Goal: Task Accomplishment & Management: Use online tool/utility

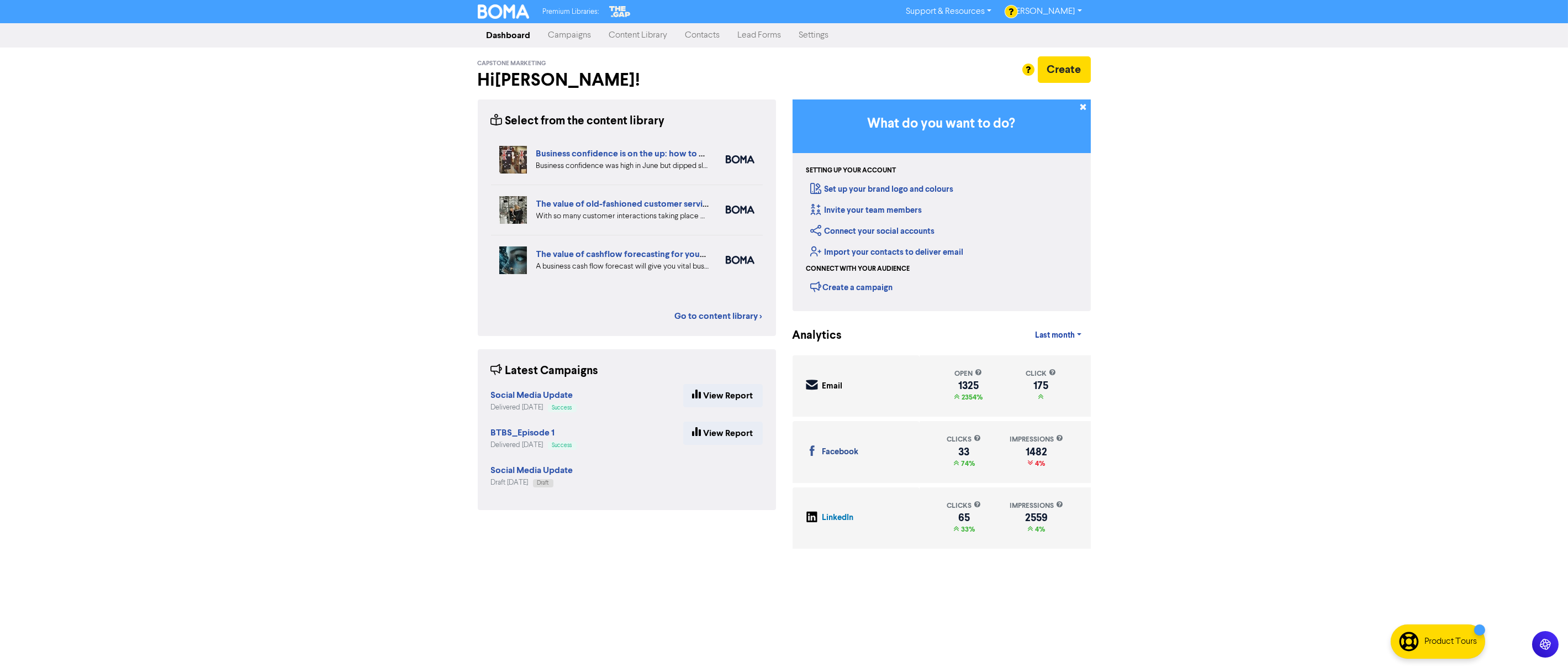
click at [553, 37] on link "Campaigns" at bounding box center [570, 35] width 61 height 22
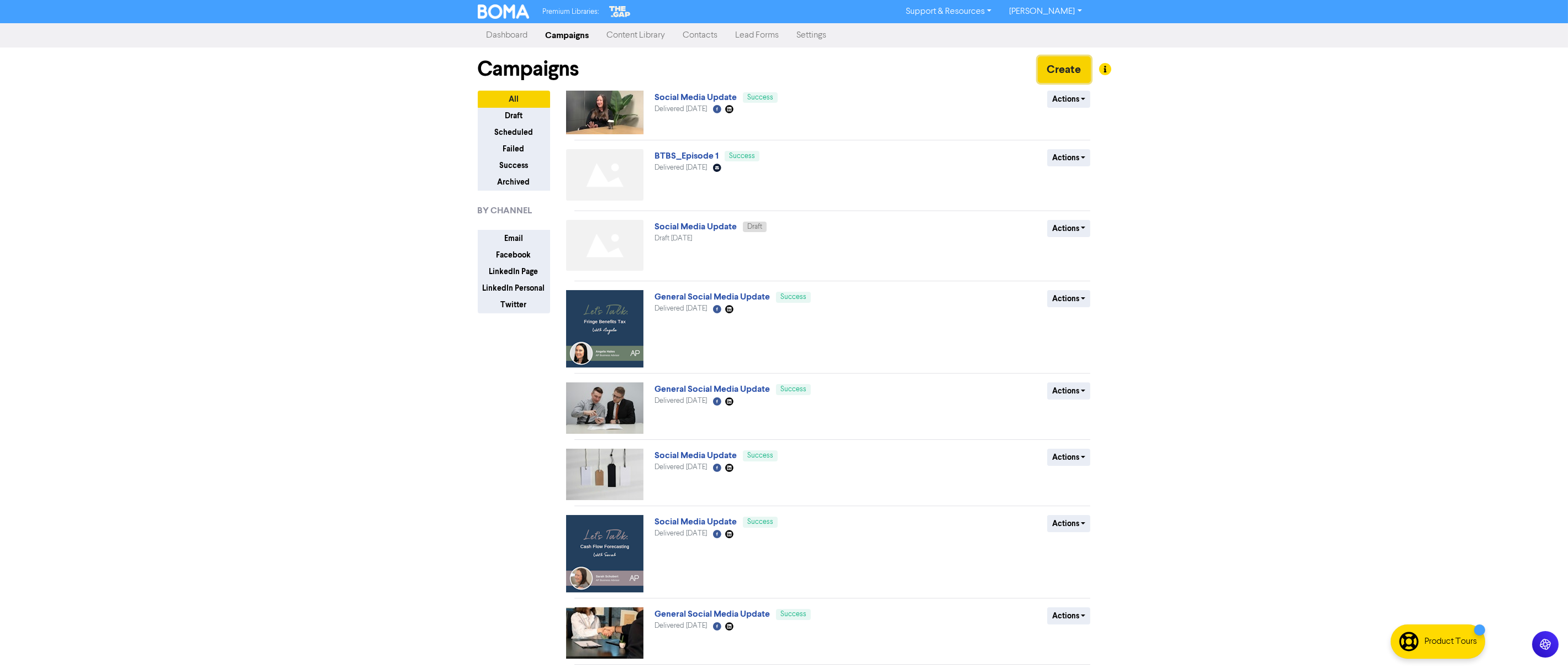
click at [1068, 66] on button "Create" at bounding box center [1064, 70] width 53 height 27
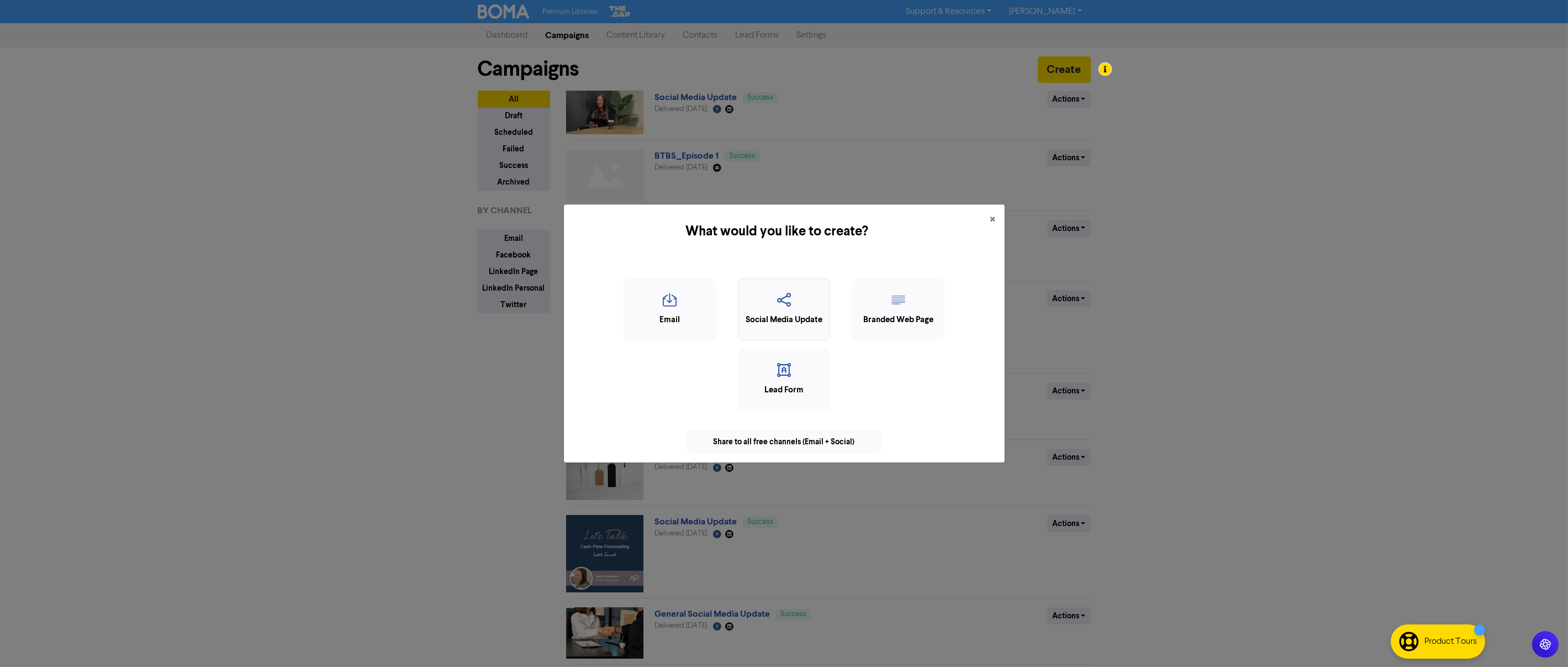
click at [759, 279] on div "Social Media Update" at bounding box center [783, 309] width 92 height 62
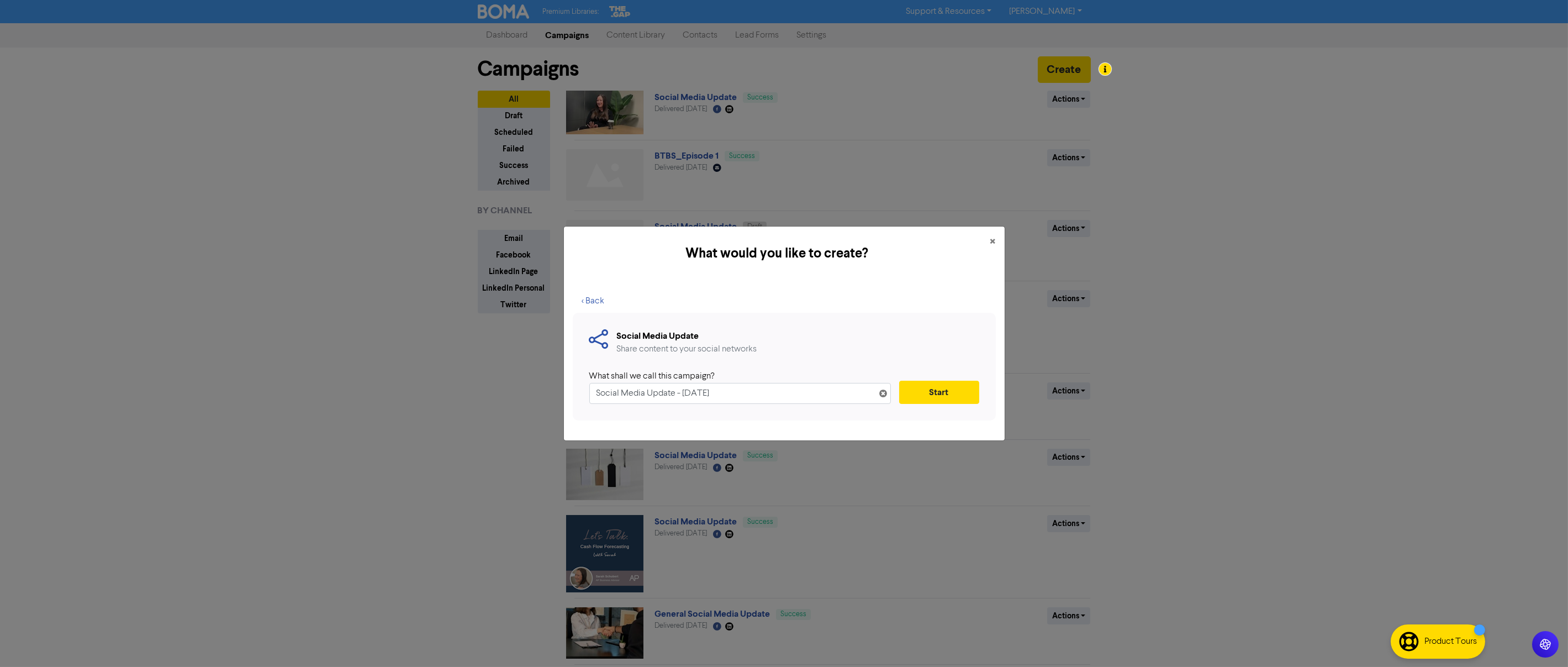
click at [592, 394] on input "Social Media Update - [DATE]" at bounding box center [739, 394] width 301 height 21
drag, startPoint x: 769, startPoint y: 389, endPoint x: 726, endPoint y: 390, distance: 43.0
click at [726, 390] on input "General Social Media Update - [DATE]" at bounding box center [739, 394] width 301 height 21
type input "General Social Media Update"
click at [951, 397] on button "Start" at bounding box center [939, 392] width 80 height 23
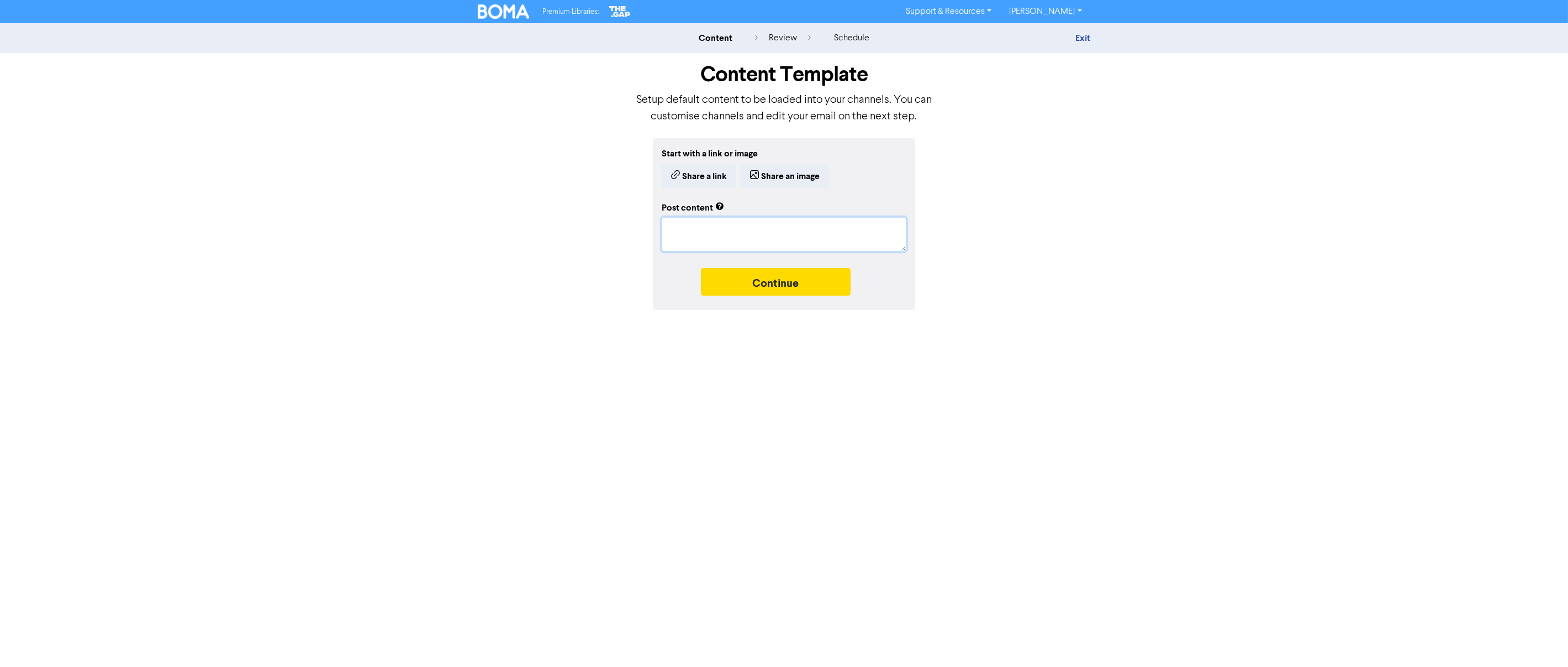
click at [720, 237] on textarea at bounding box center [783, 234] width 245 height 34
drag, startPoint x: 627, startPoint y: 202, endPoint x: 663, endPoint y: 192, distance: 37.4
click at [627, 202] on div "Start with a link or image Share a link Share an image Post content Continue" at bounding box center [784, 224] width 630 height 172
drag, startPoint x: 620, startPoint y: 165, endPoint x: 631, endPoint y: 164, distance: 11.0
click at [622, 164] on div "Start with a link or image Share a link Share an image Post content Continue" at bounding box center [784, 224] width 630 height 172
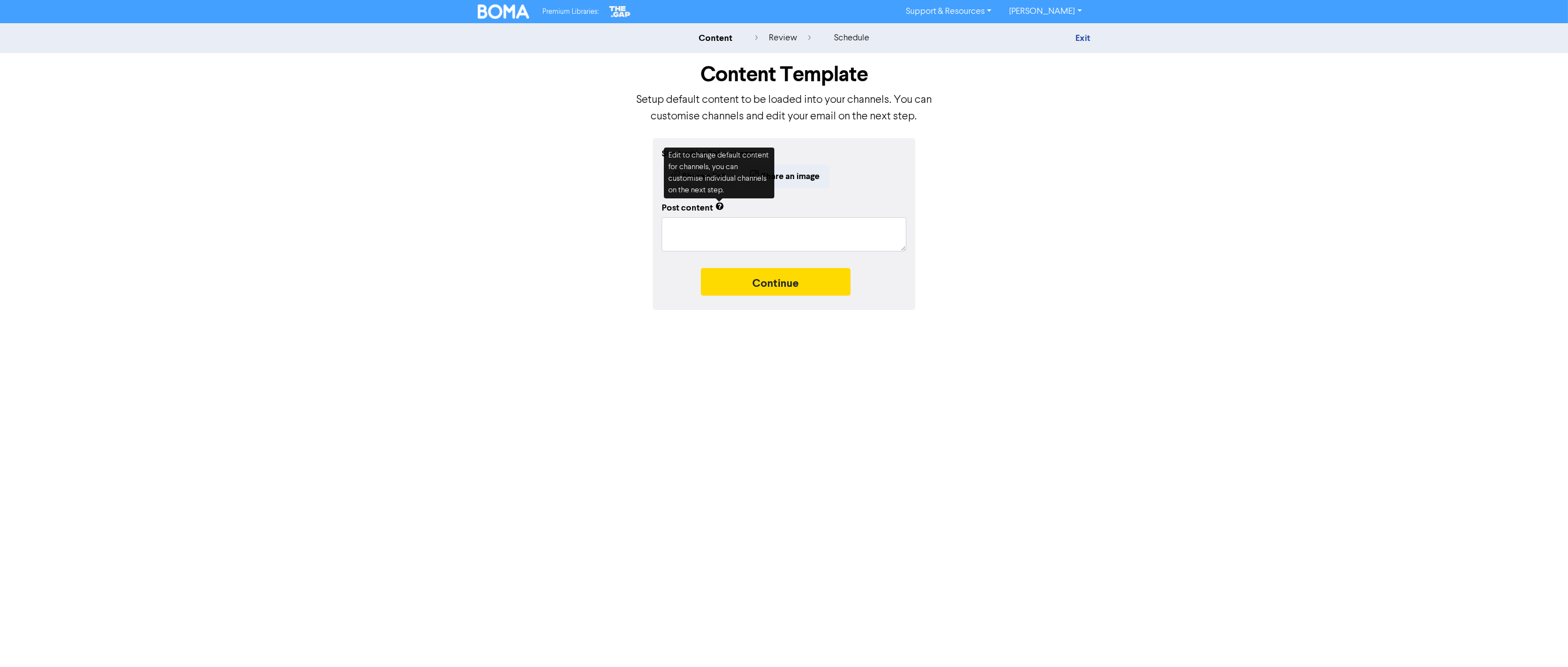
click at [734, 111] on p "Setup default content to be loaded into your channels. You can customise channe…" at bounding box center [784, 108] width 298 height 33
click at [689, 172] on button "Share a link" at bounding box center [698, 176] width 74 height 23
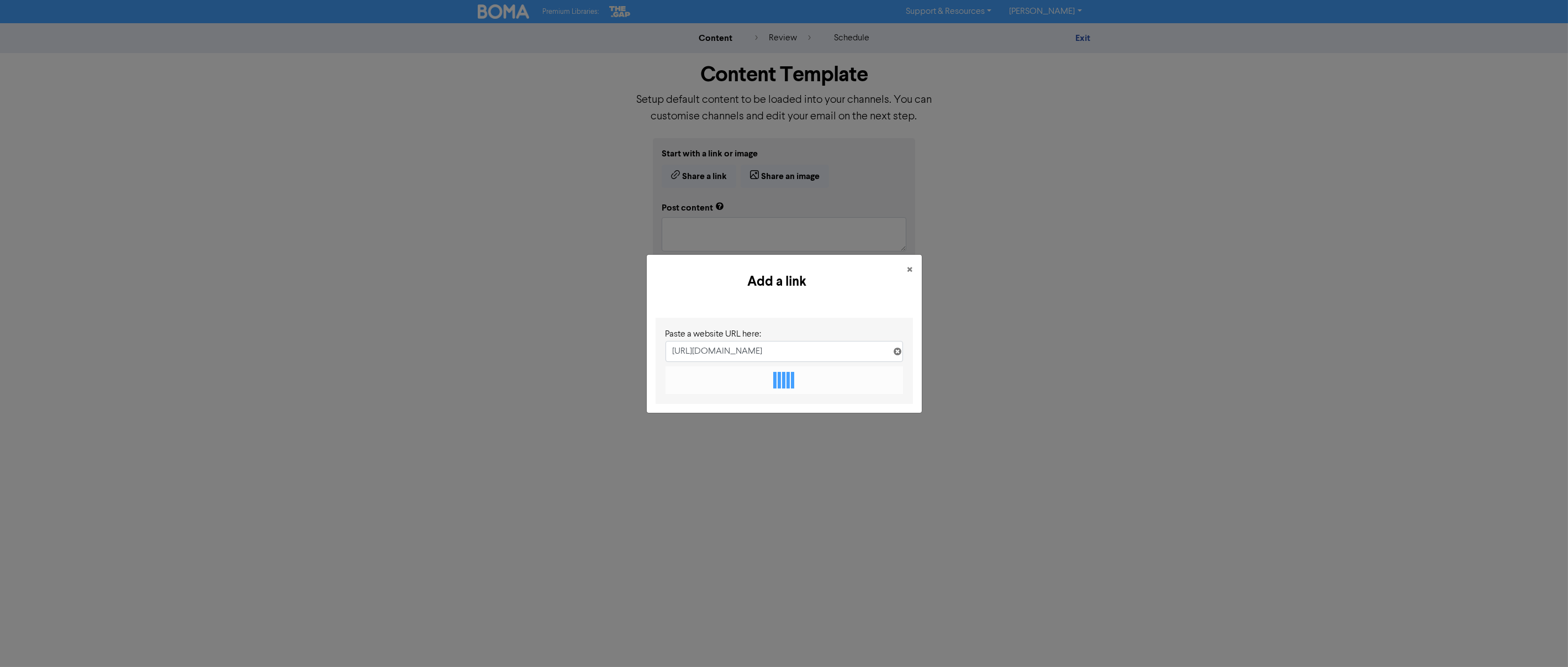
scroll to position [0, 193]
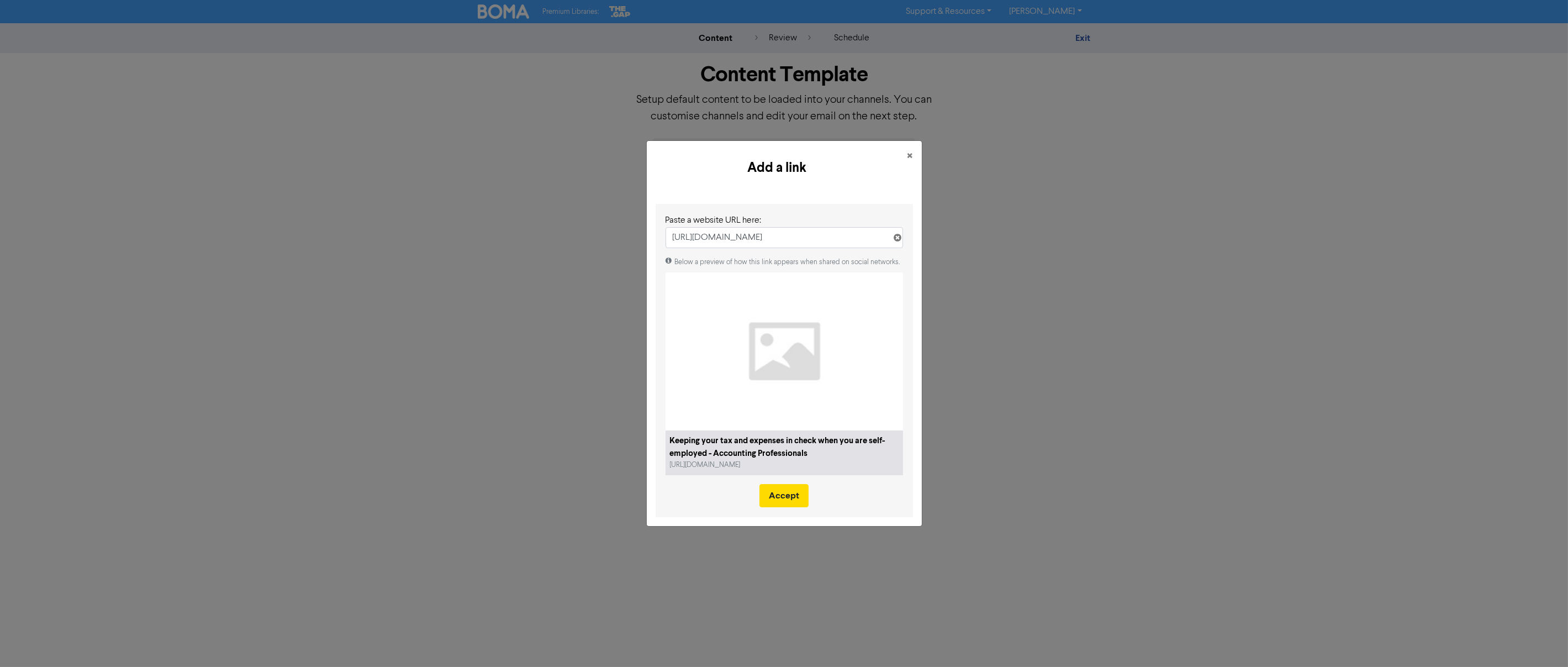
type input "[URL][DOMAIN_NAME]"
click at [782, 497] on button "Accept" at bounding box center [784, 495] width 50 height 23
type textarea "x"
type textarea "Working for yourself or running your own business? Setup robust systems for exp…"
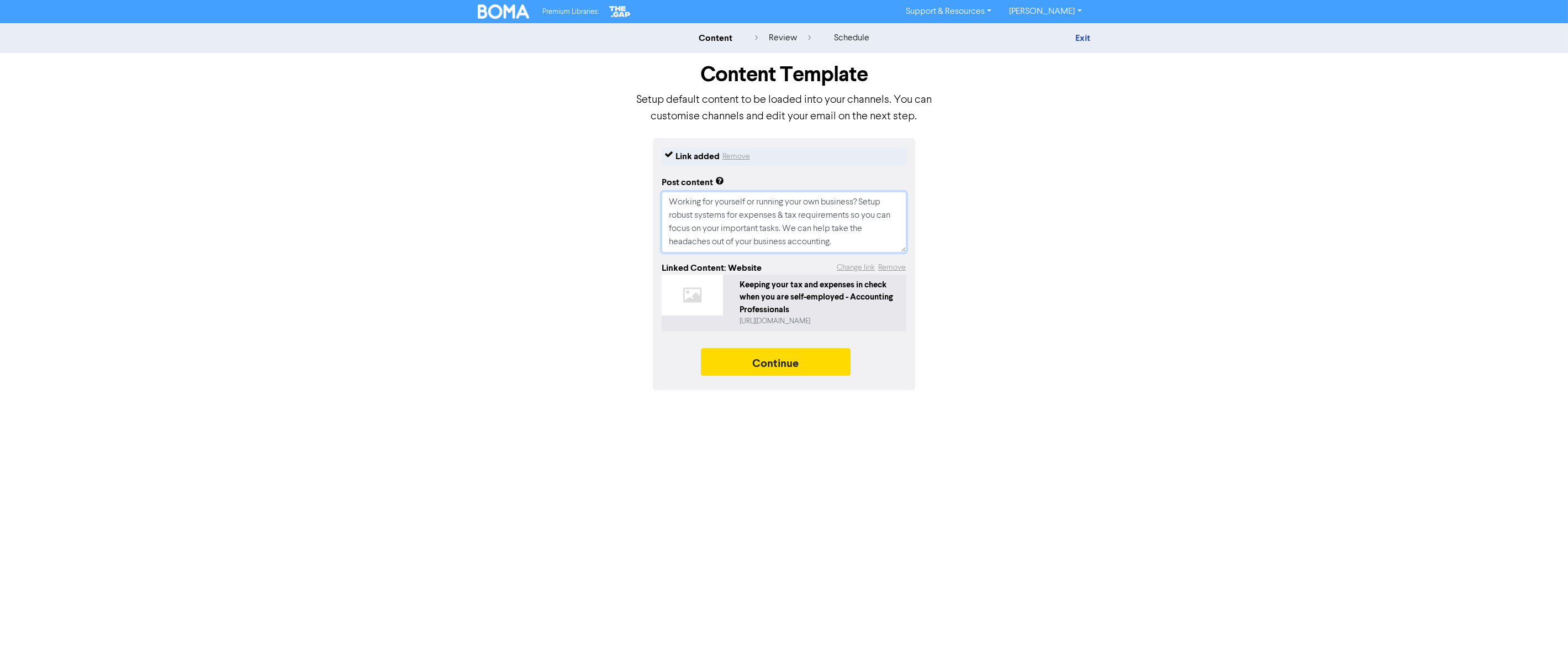
click at [749, 219] on textarea "Working for yourself or running your own business? Setup robust systems for exp…" at bounding box center [783, 222] width 245 height 61
click at [852, 230] on textarea "Working for yourself or running your own business? Setup robust systems for exp…" at bounding box center [783, 222] width 245 height 61
click at [854, 238] on textarea "Working for yourself or running your own business? Setup robust systems for exp…" at bounding box center [783, 222] width 245 height 61
type textarea "x"
type textarea "Working for yourself or running your own business? Setup robust systems for exp…"
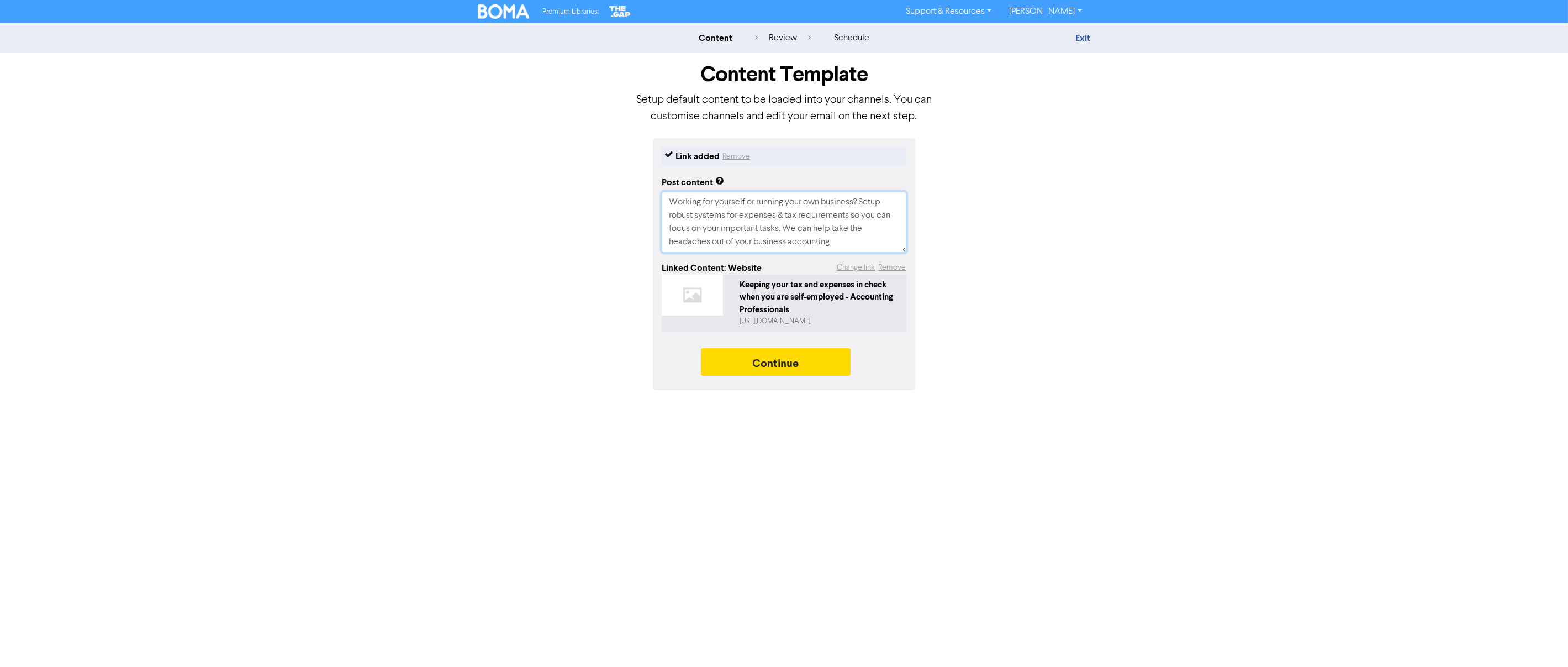
type textarea "x"
type textarea "Working for yourself or running your own business? Setup robust systems for exp…"
type textarea "x"
type textarea "Working for yourself or running your own business? Setup robust systems for exp…"
paste textarea "[URL][DOMAIN_NAME]"
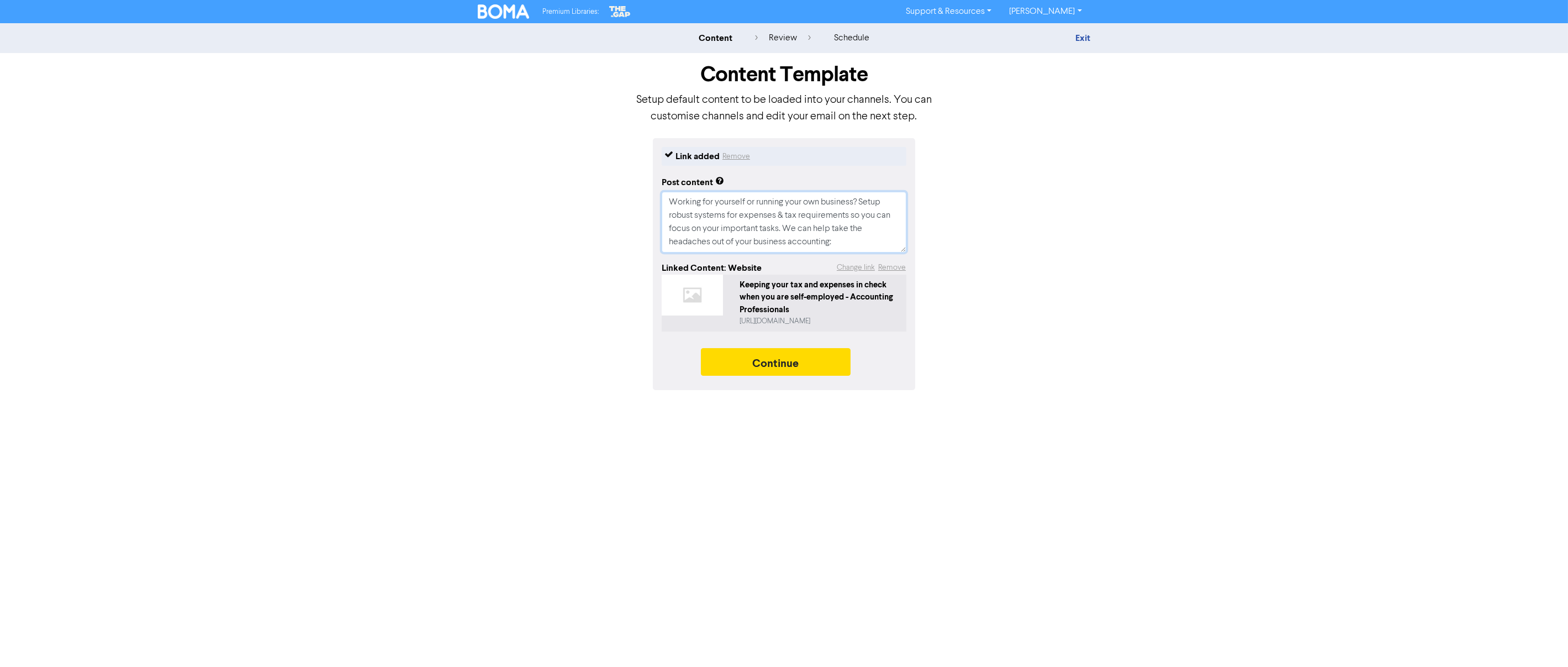
type textarea "x"
type textarea "Working for yourself or running your own business? Setup robust systems for exp…"
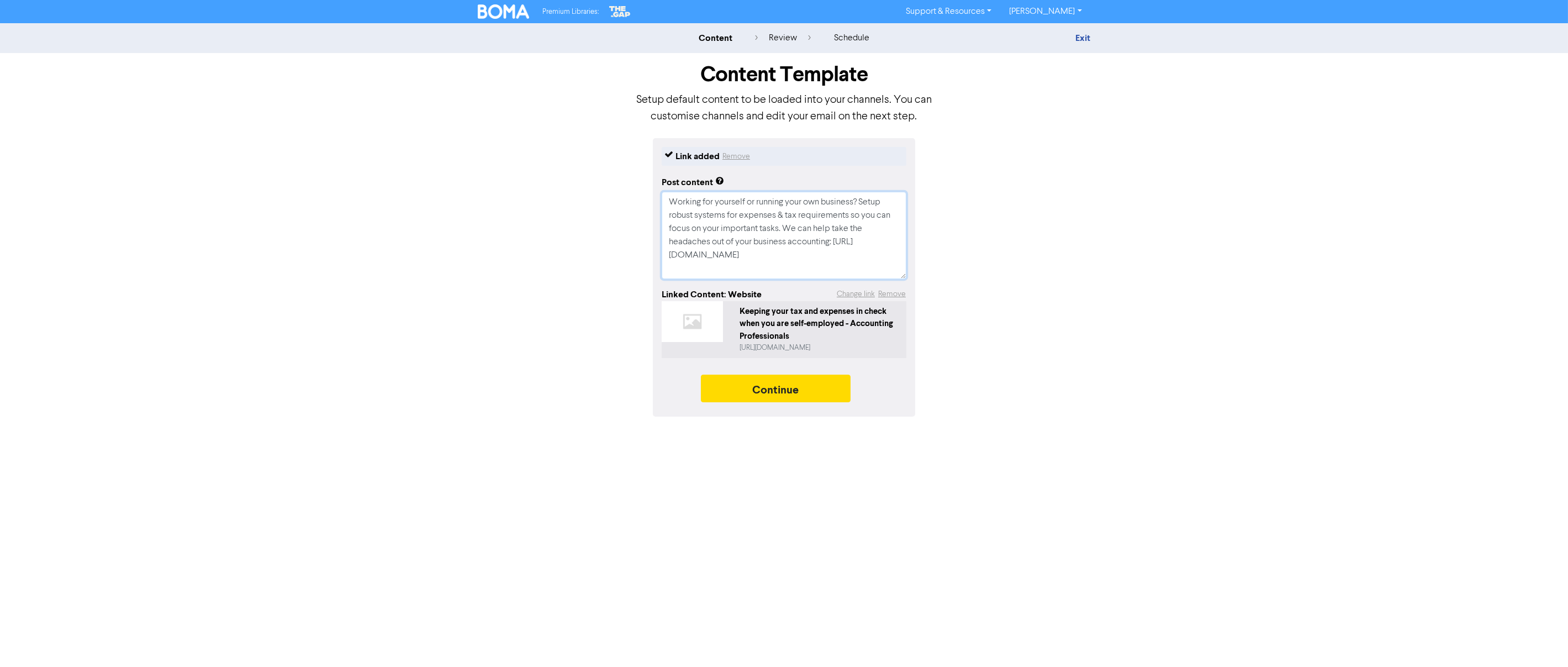
drag, startPoint x: 698, startPoint y: 251, endPoint x: 664, endPoint y: 251, distance: 34.0
click at [664, 251] on textarea "Working for yourself or running your own business? Setup robust systems for exp…" at bounding box center [783, 235] width 245 height 88
type textarea "x"
type textarea "Working for yourself or running your own business? Setup robust systems for exp…"
click at [868, 262] on textarea "Working for yourself or running your own business? Setup robust systems for exp…" at bounding box center [783, 235] width 245 height 88
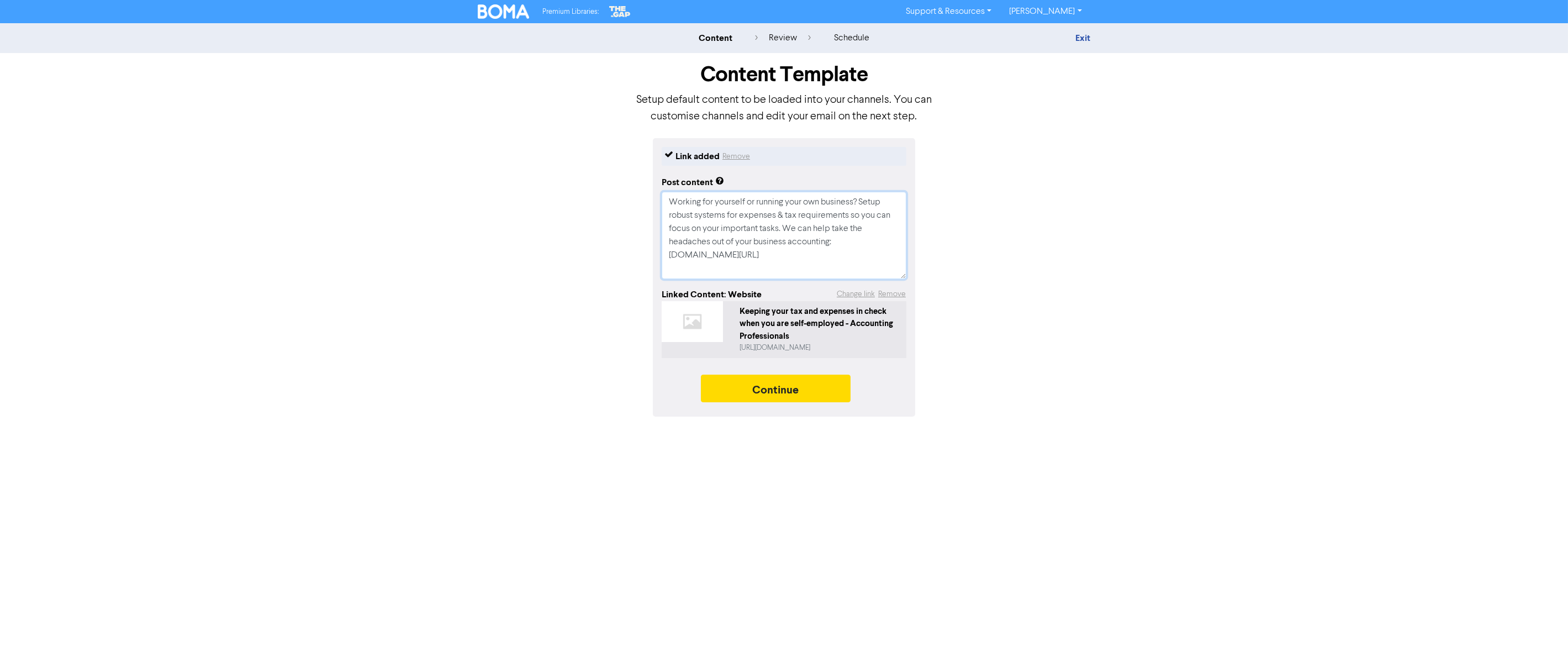
type textarea "x"
type textarea "Working for yourself or running your own business? Setup robust systems for exp…"
click at [798, 207] on textarea "Working for yourself or running your own business? Setup robust systems for exp…" at bounding box center [783, 235] width 245 height 88
click at [785, 231] on textarea "Working for yourself or running your own business? Setup robust systems for exp…" at bounding box center [783, 235] width 245 height 88
type textarea "x"
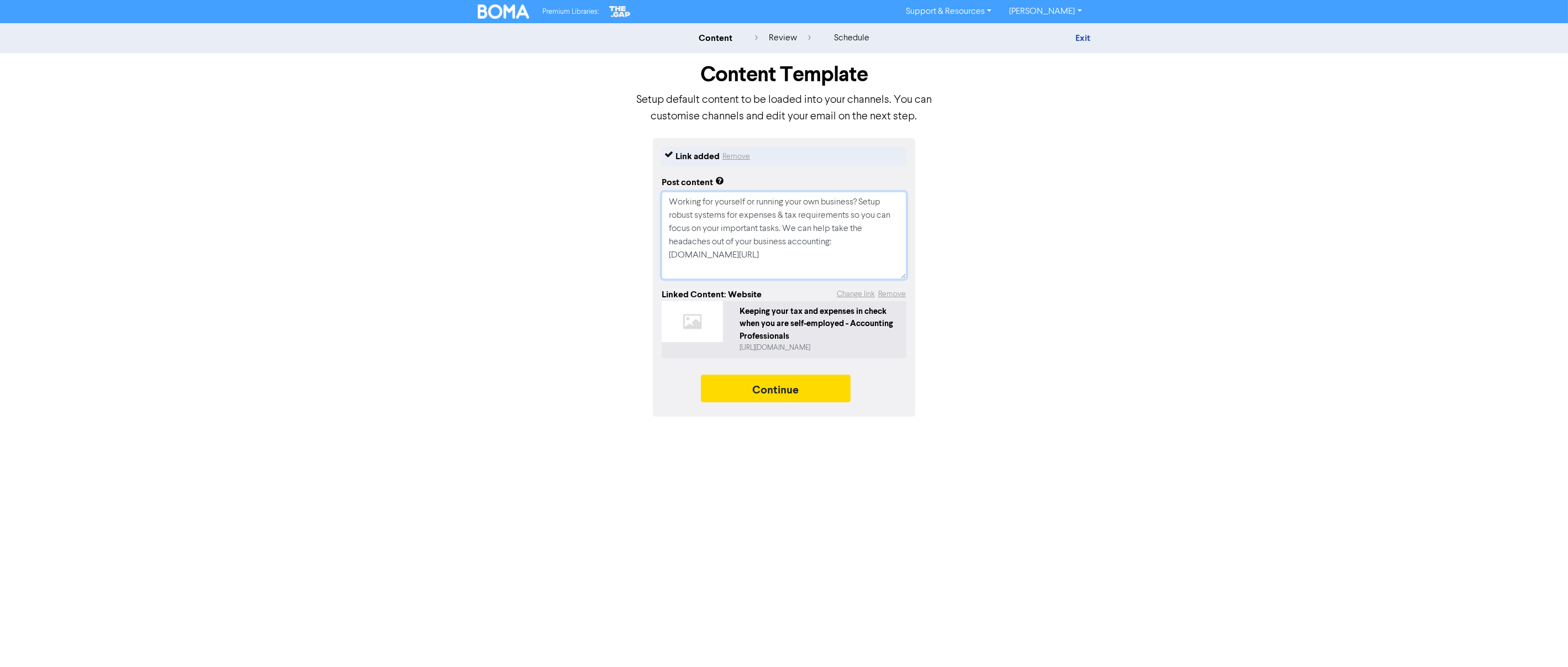
type textarea "Working for yourself or running your own business? Setup robust systems for exp…"
type textarea "x"
type textarea "Working for yourself or running your own business? Setup robust systems for exp…"
click at [786, 213] on textarea "Working for yourself or running your own business? Setup robust systems for exp…" at bounding box center [783, 235] width 245 height 88
type textarea "x"
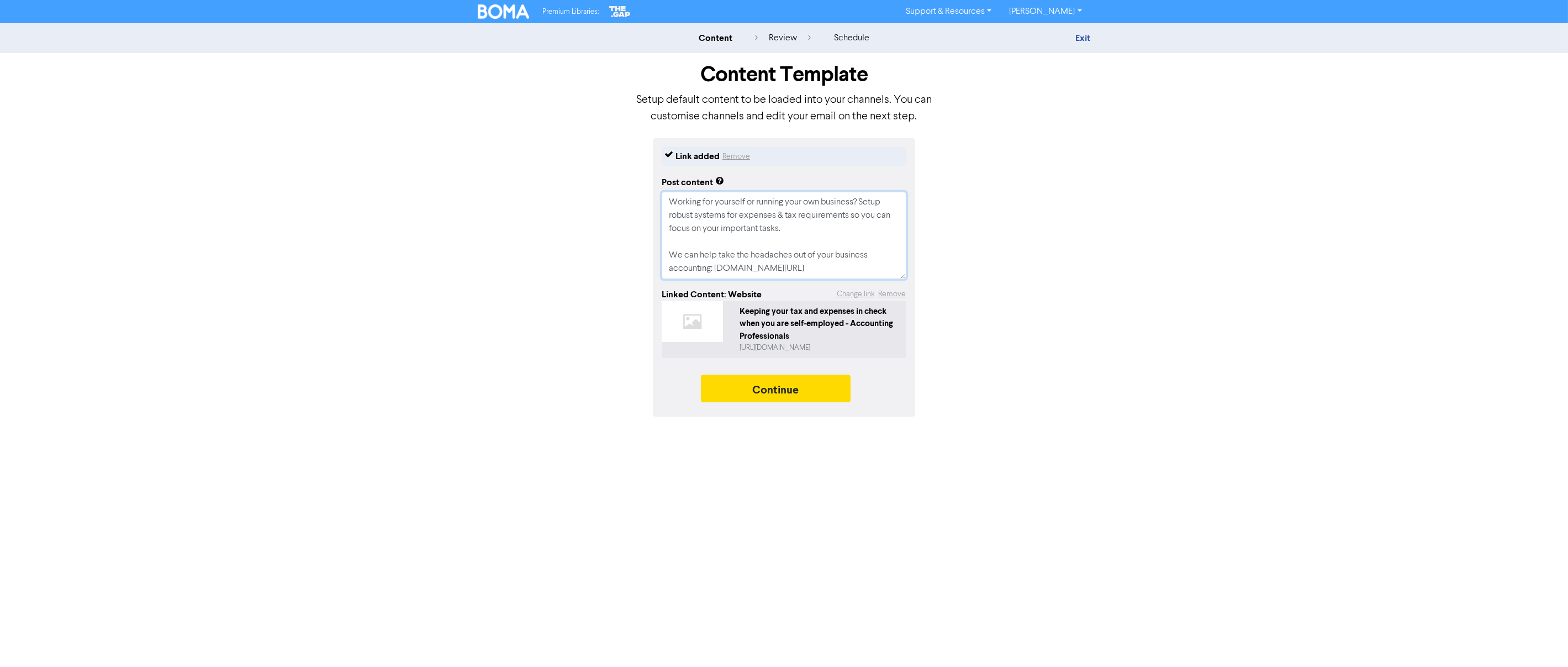
type textarea "Working for yourself or running your own business? Setup robust systems for exp…"
type textarea "x"
type textarea "Working for yourself or running your own business? Setup robust systems for exp…"
type textarea "x"
type textarea "Working for yourself or running your own business? Setup robust systems for exp…"
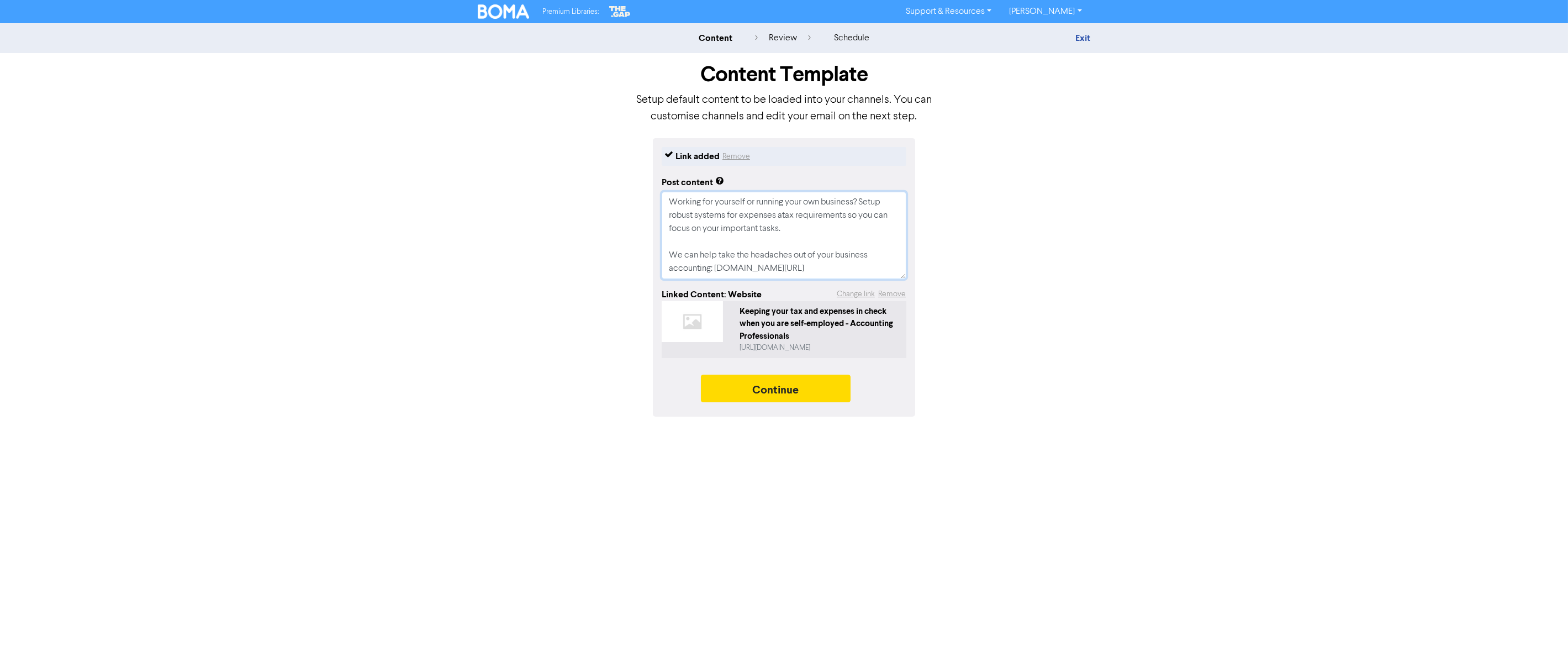
type textarea "x"
type textarea "Working for yourself or running your own business? Setup robust systems for exp…"
type textarea "x"
type textarea "Working for yourself or running your own business? Setup robust systems for exp…"
type textarea "x"
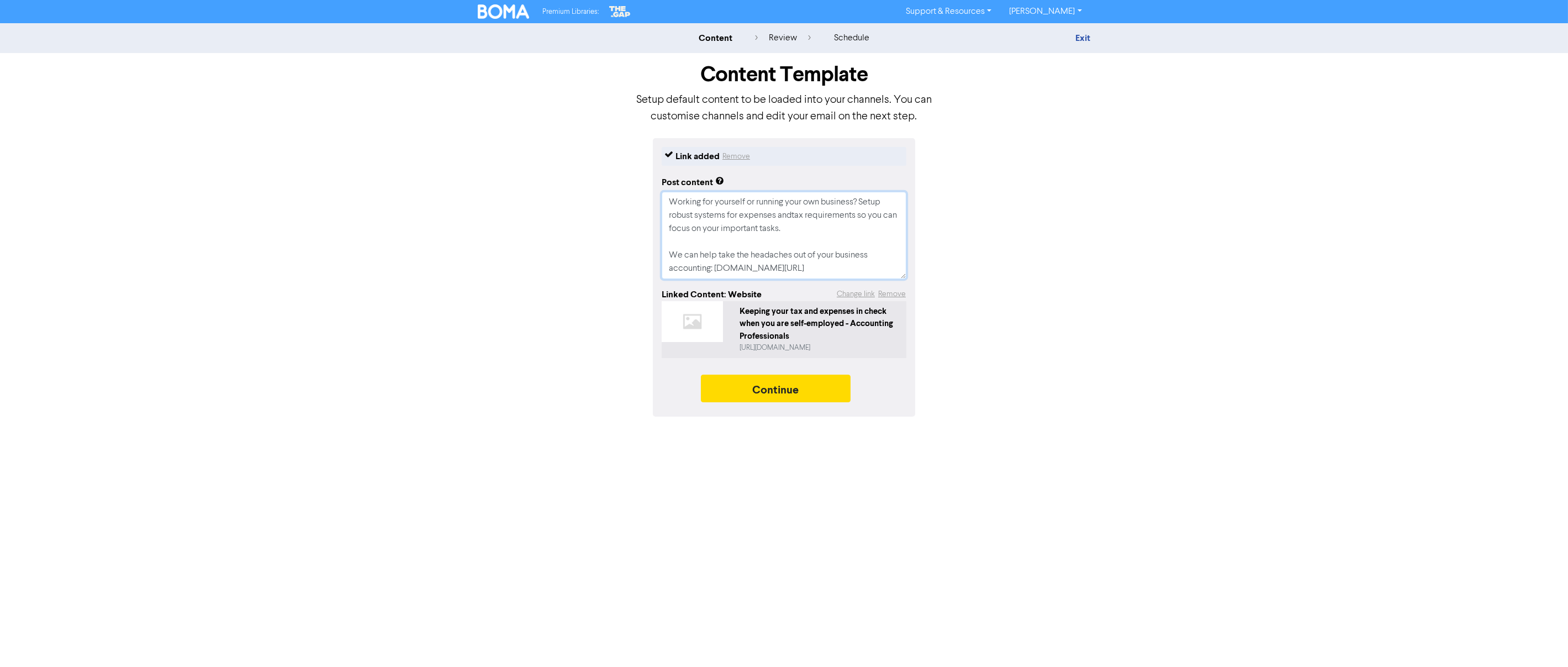
type textarea "Working for yourself or running your own business? Setup robust systems for exp…"
click at [883, 265] on textarea "Working for yourself or running your own business? Setup robust systems for exp…" at bounding box center [783, 235] width 245 height 88
type textarea "x"
type textarea "Working for yourself or running your own business? Setup robust systems for exp…"
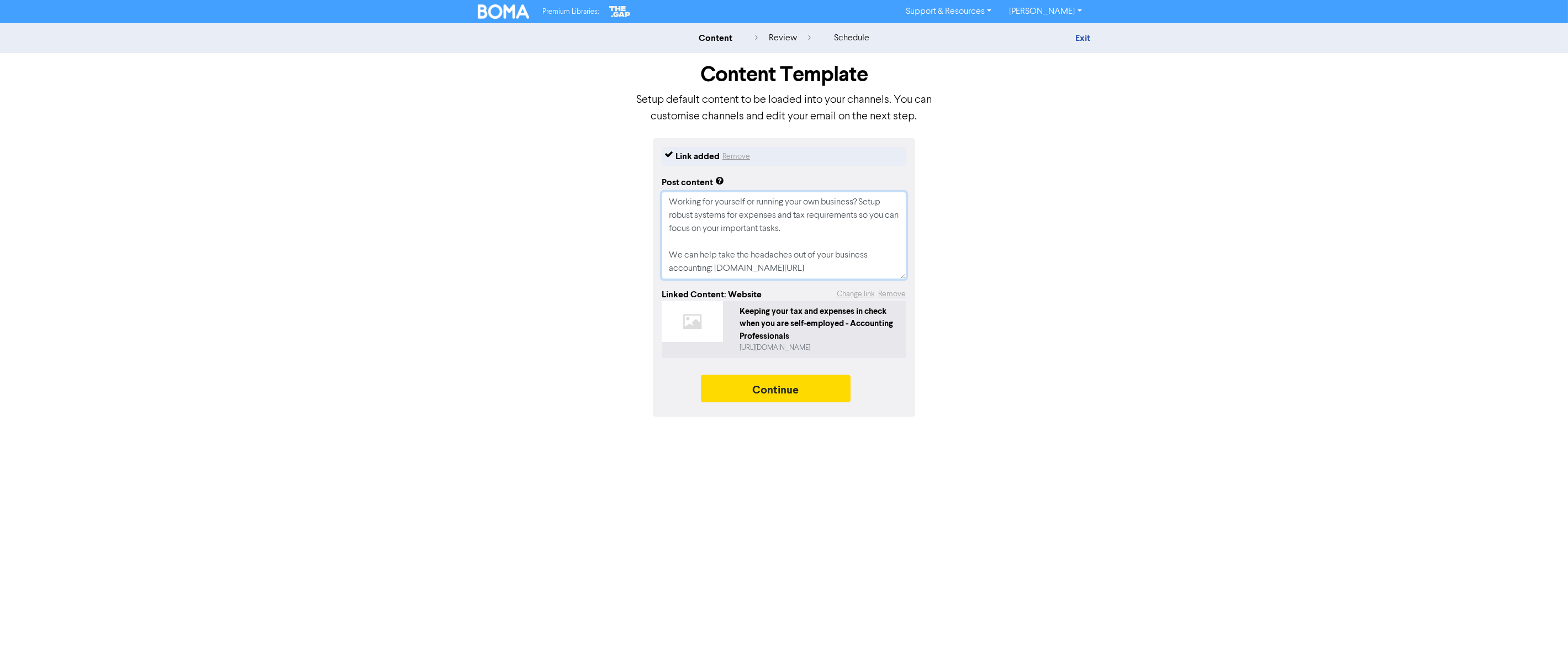
scroll to position [33, 0]
type textarea "x"
type textarea "Working for yourself or running your own business? Setup robust systems for exp…"
paste textarea "#AccountingProfessionals #APBusinessAdvisors #NewBlog"
type textarea "x"
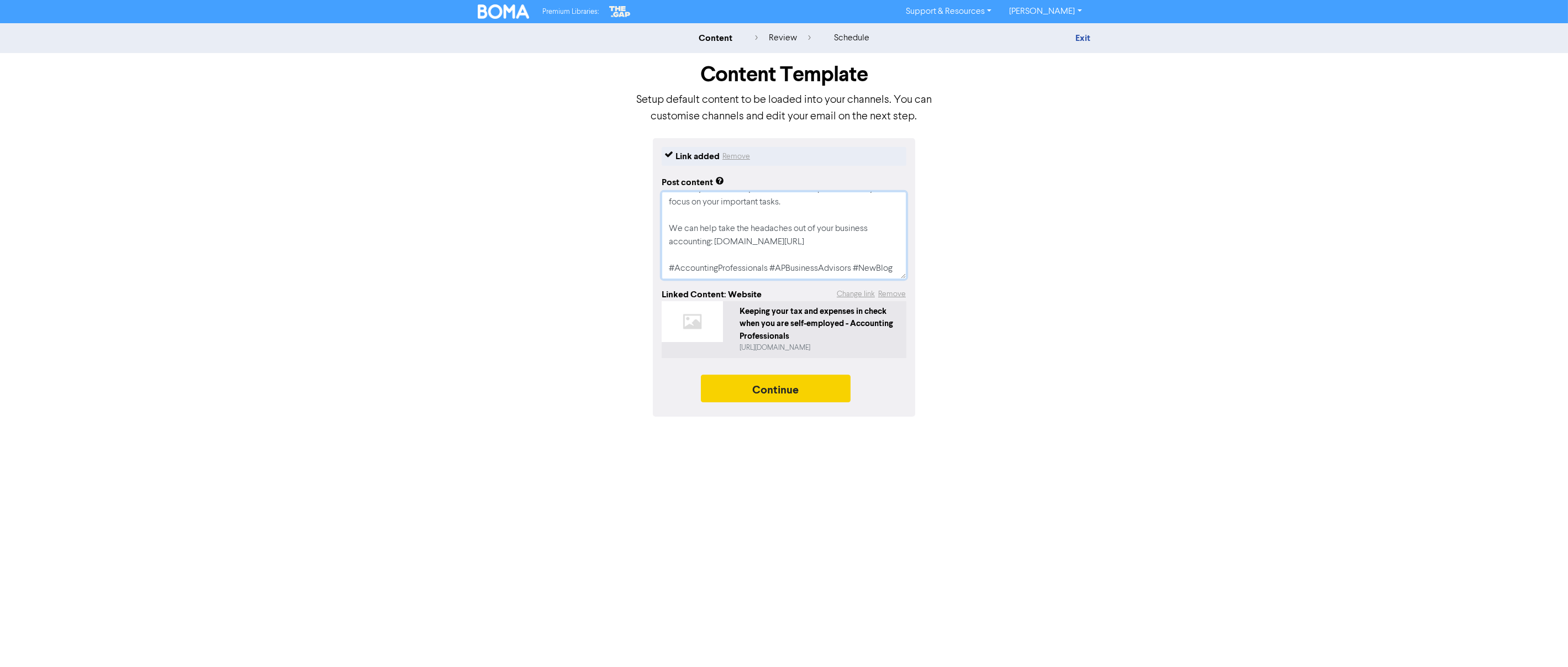
type textarea "Working for yourself or running your own business? Setup robust systems for exp…"
click at [773, 388] on button "Continue" at bounding box center [776, 388] width 151 height 28
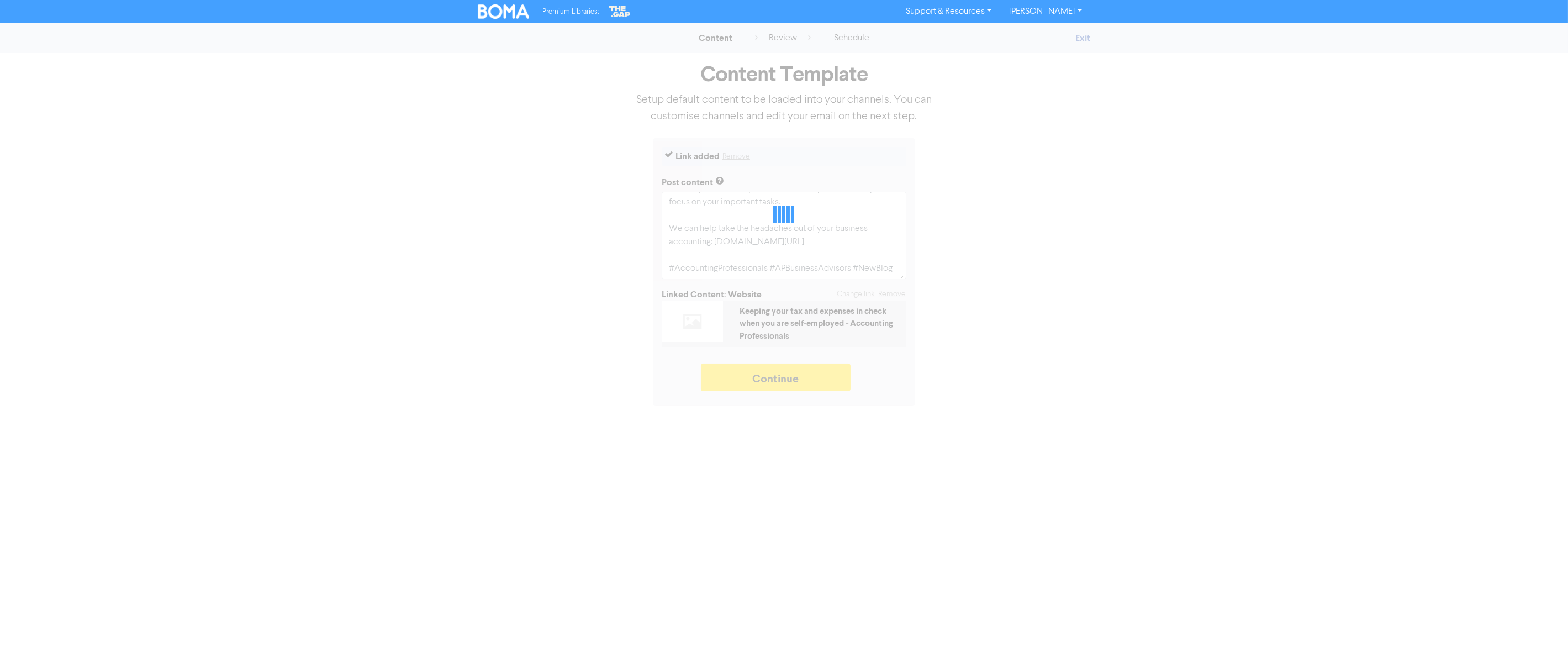
type textarea "x"
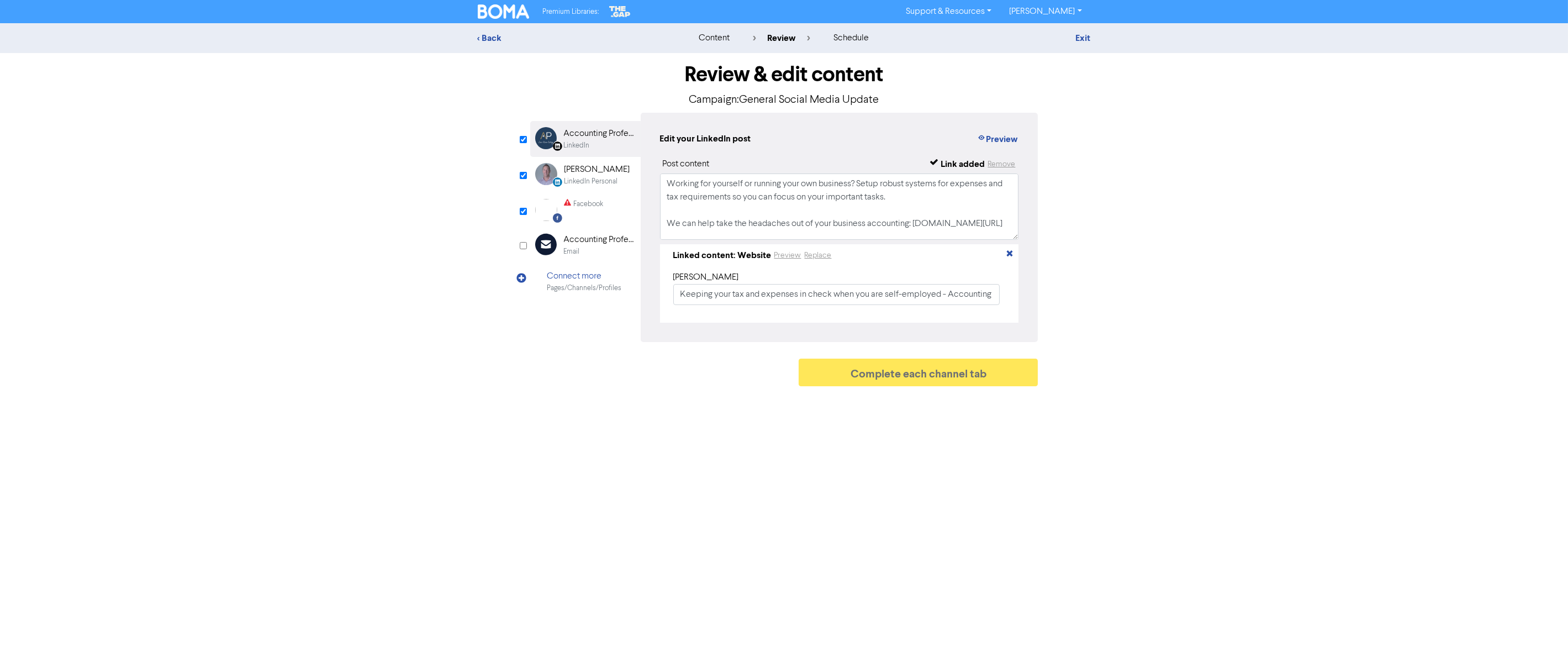
click at [527, 174] on div "Review & edit content Campaign: General Social Media Update LinkedIn Page Creat…" at bounding box center [784, 222] width 525 height 338
drag, startPoint x: 521, startPoint y: 172, endPoint x: 545, endPoint y: 158, distance: 27.8
click at [521, 172] on input "checkbox" at bounding box center [523, 175] width 8 height 8
checkbox input "false"
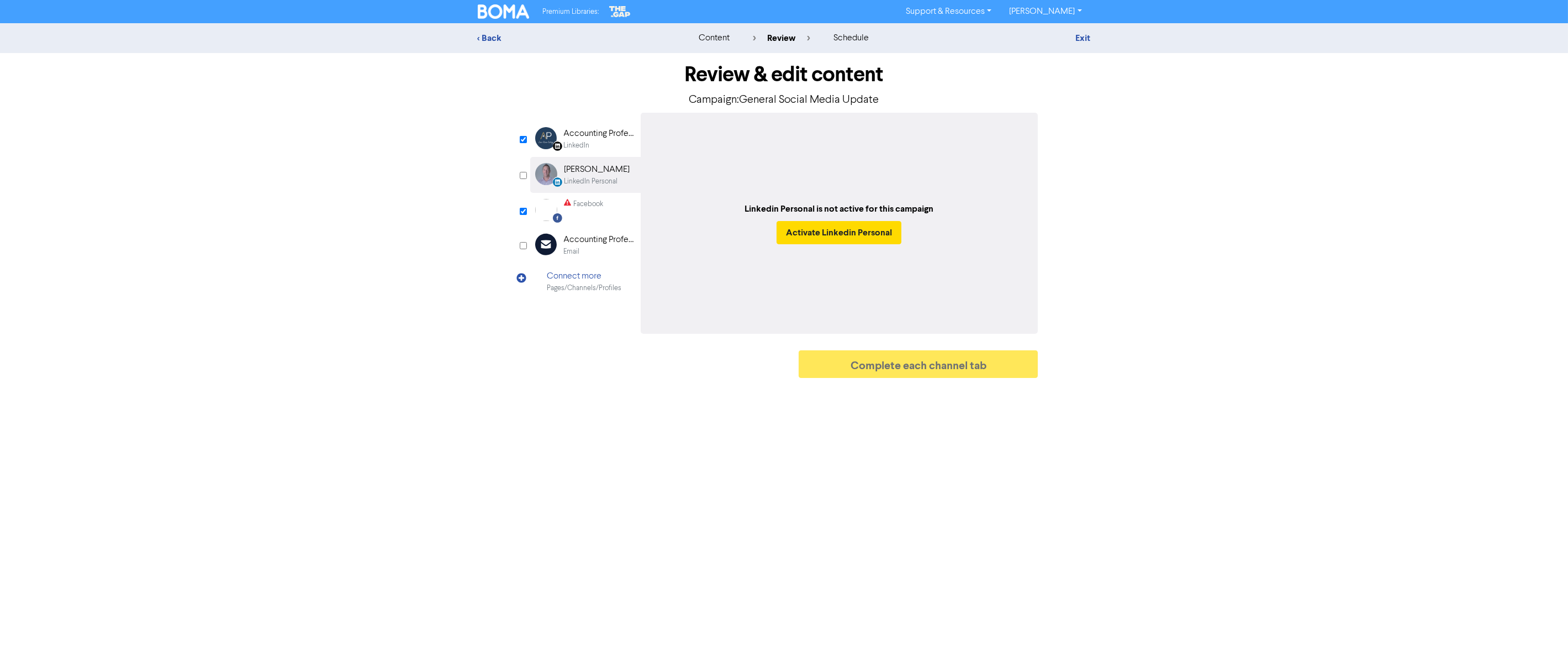
click at [569, 138] on div "Accounting Professionals" at bounding box center [599, 133] width 70 height 13
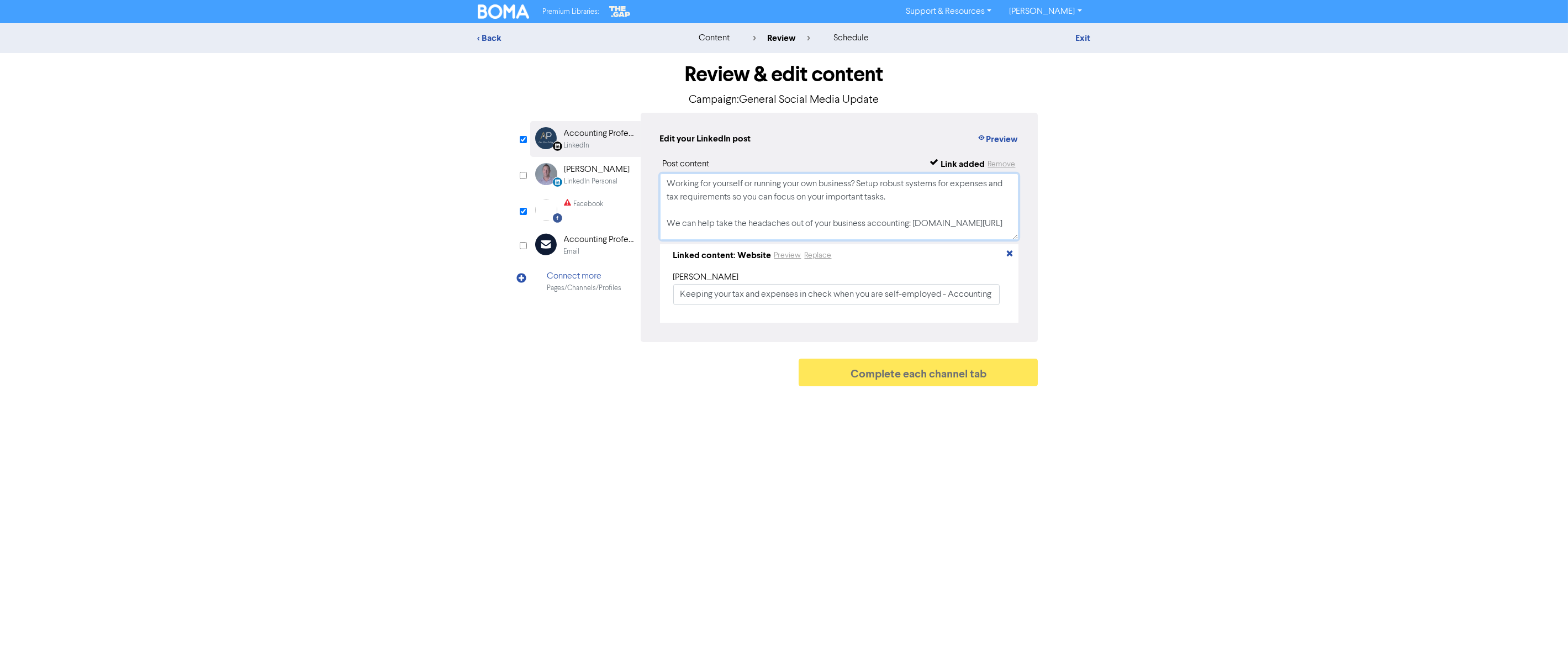
scroll to position [47, 0]
drag, startPoint x: 665, startPoint y: 177, endPoint x: 857, endPoint y: 352, distance: 259.8
click at [857, 352] on div "Review & edit content Campaign: General Social Media Update LinkedIn Page Creat…" at bounding box center [784, 222] width 525 height 338
click at [558, 211] on div "Facebook Created with Sketch." at bounding box center [550, 210] width 22 height 22
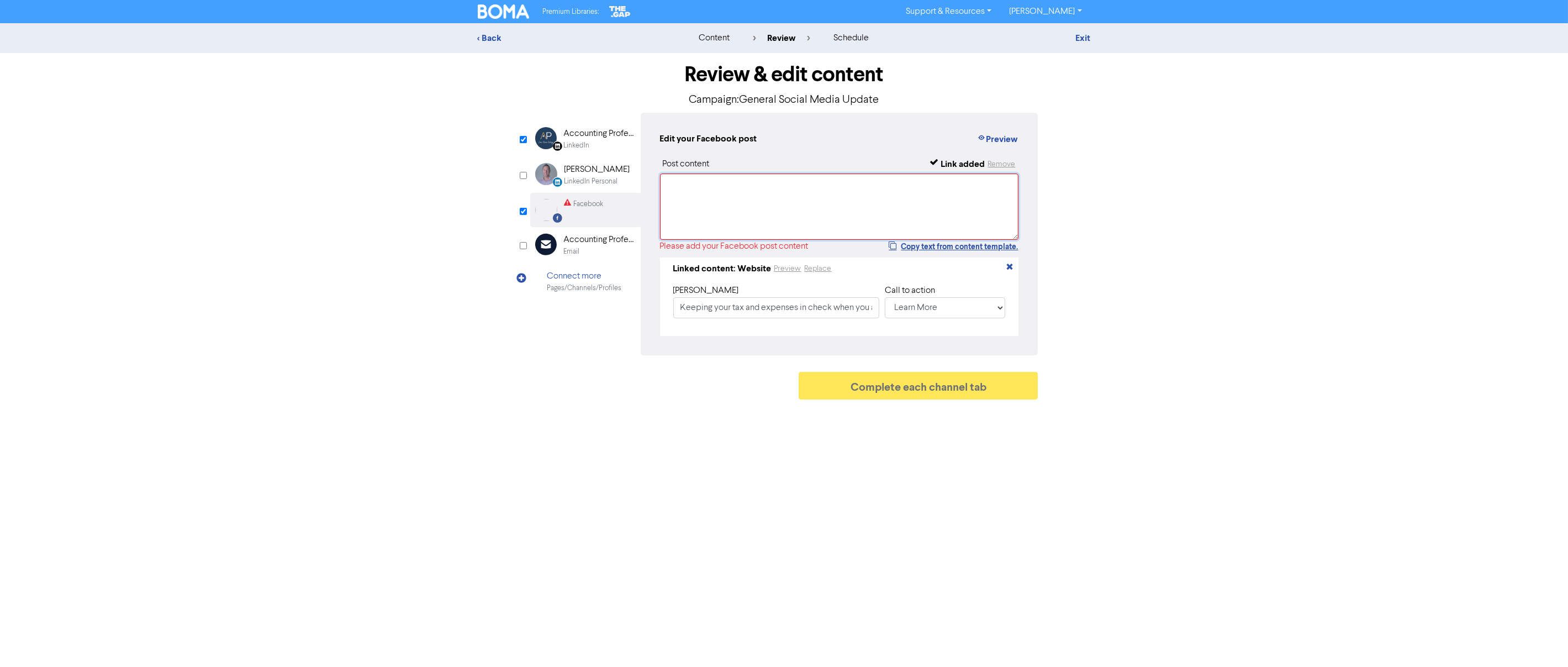
click at [699, 194] on textarea at bounding box center [839, 207] width 359 height 67
paste textarea "Working for yourself or running your own business? Setup robust systems for exp…"
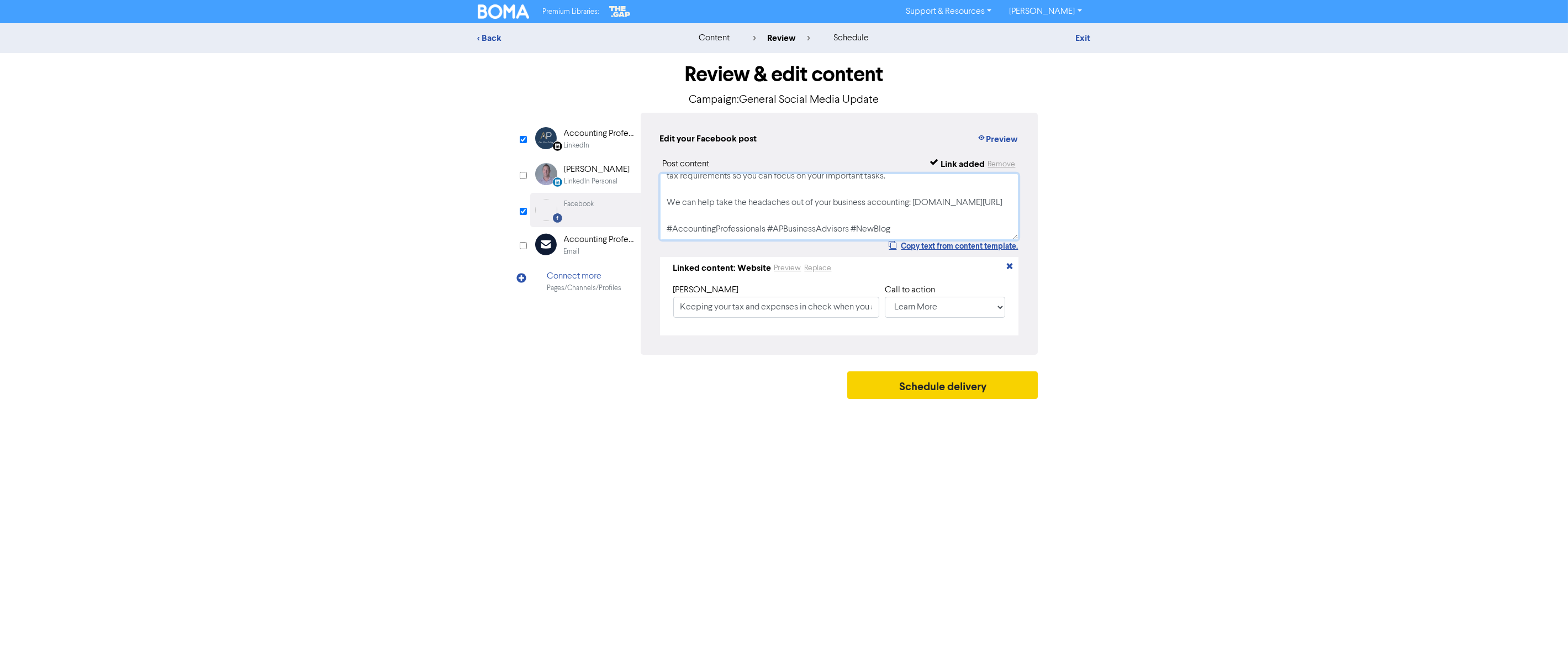
type textarea "Working for yourself or running your own business? Setup robust systems for exp…"
click at [957, 381] on button "Schedule delivery" at bounding box center [942, 384] width 191 height 28
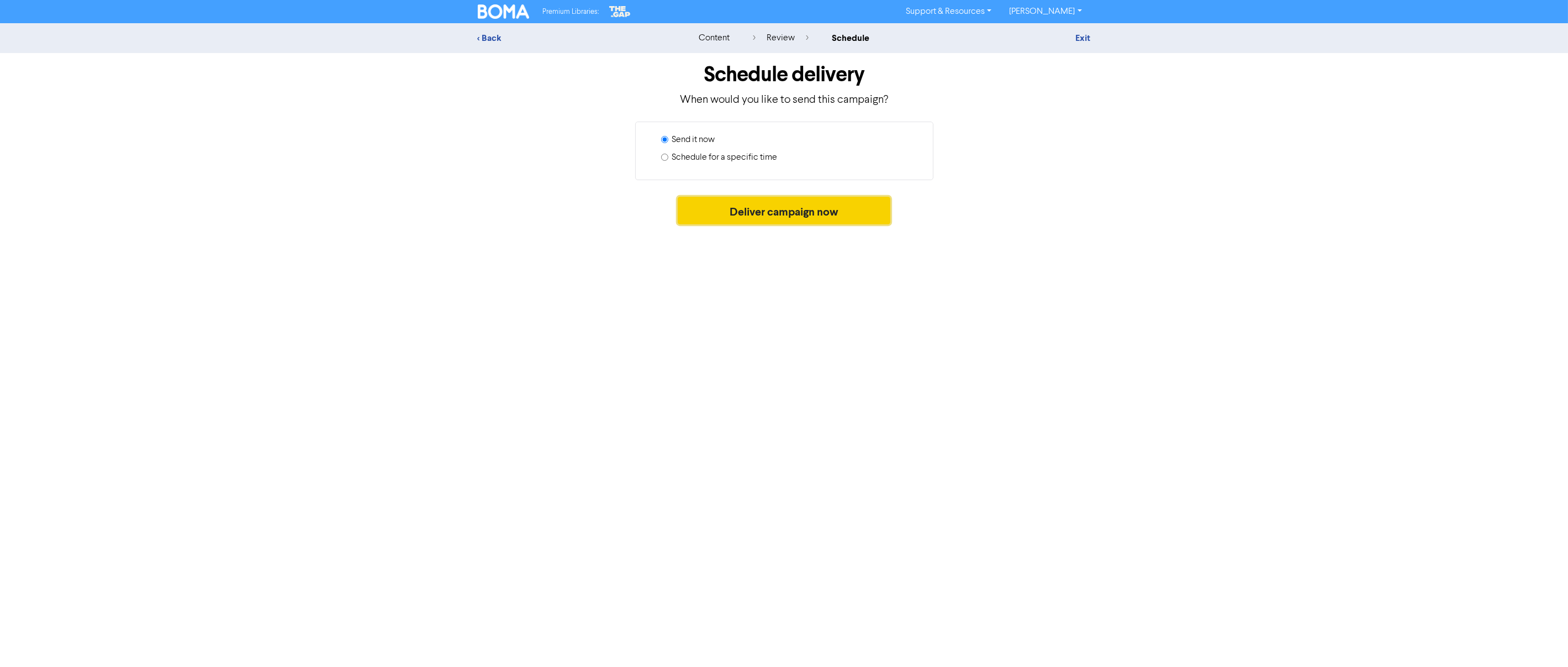
click at [748, 209] on button "Deliver campaign now" at bounding box center [783, 210] width 212 height 28
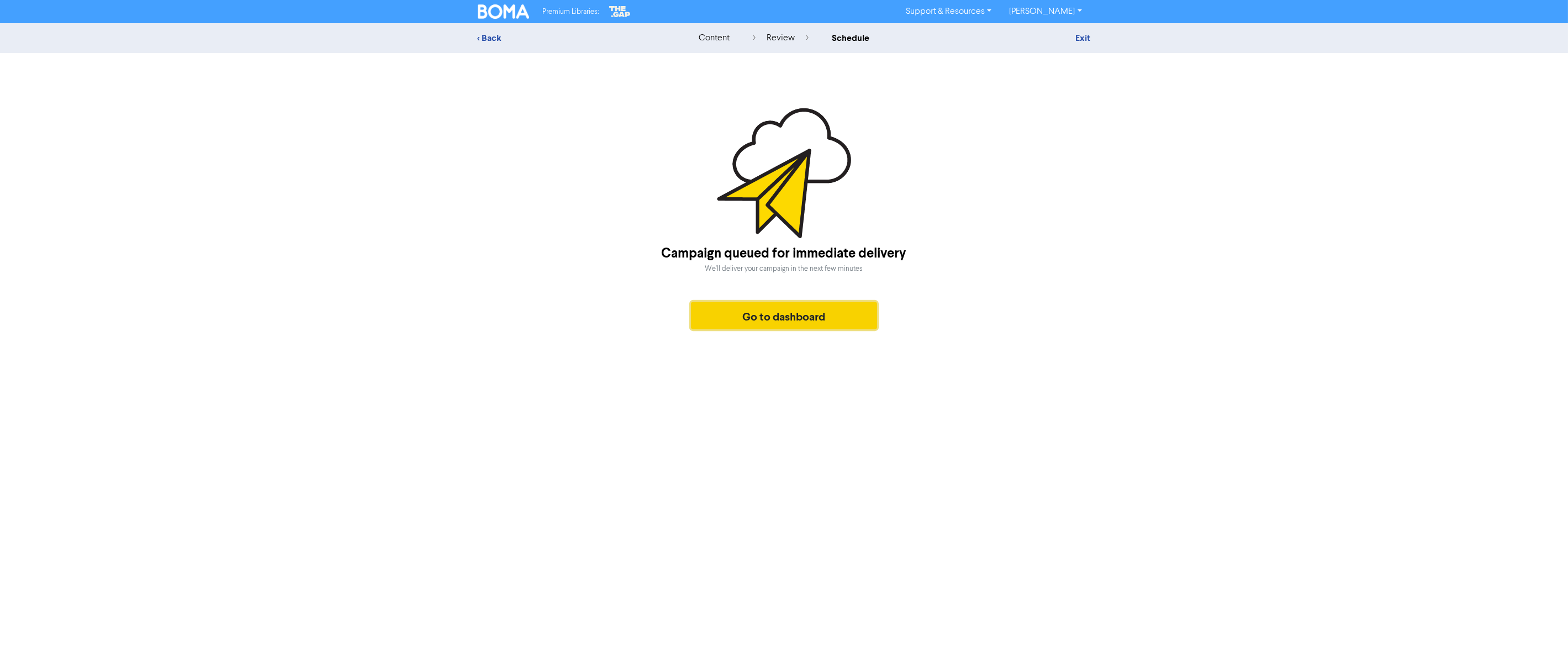
click at [718, 313] on button "Go to dashboard" at bounding box center [784, 314] width 187 height 28
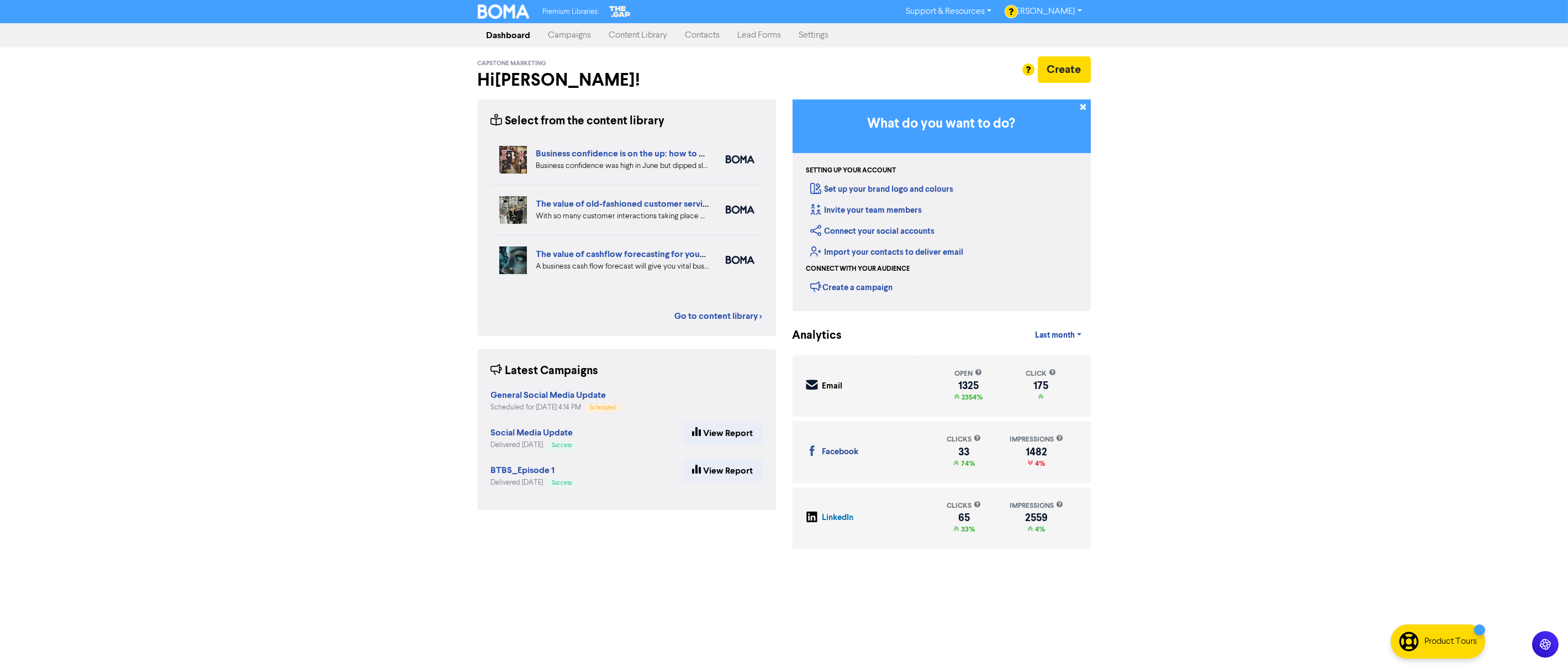
click at [571, 35] on link "Campaigns" at bounding box center [570, 35] width 61 height 22
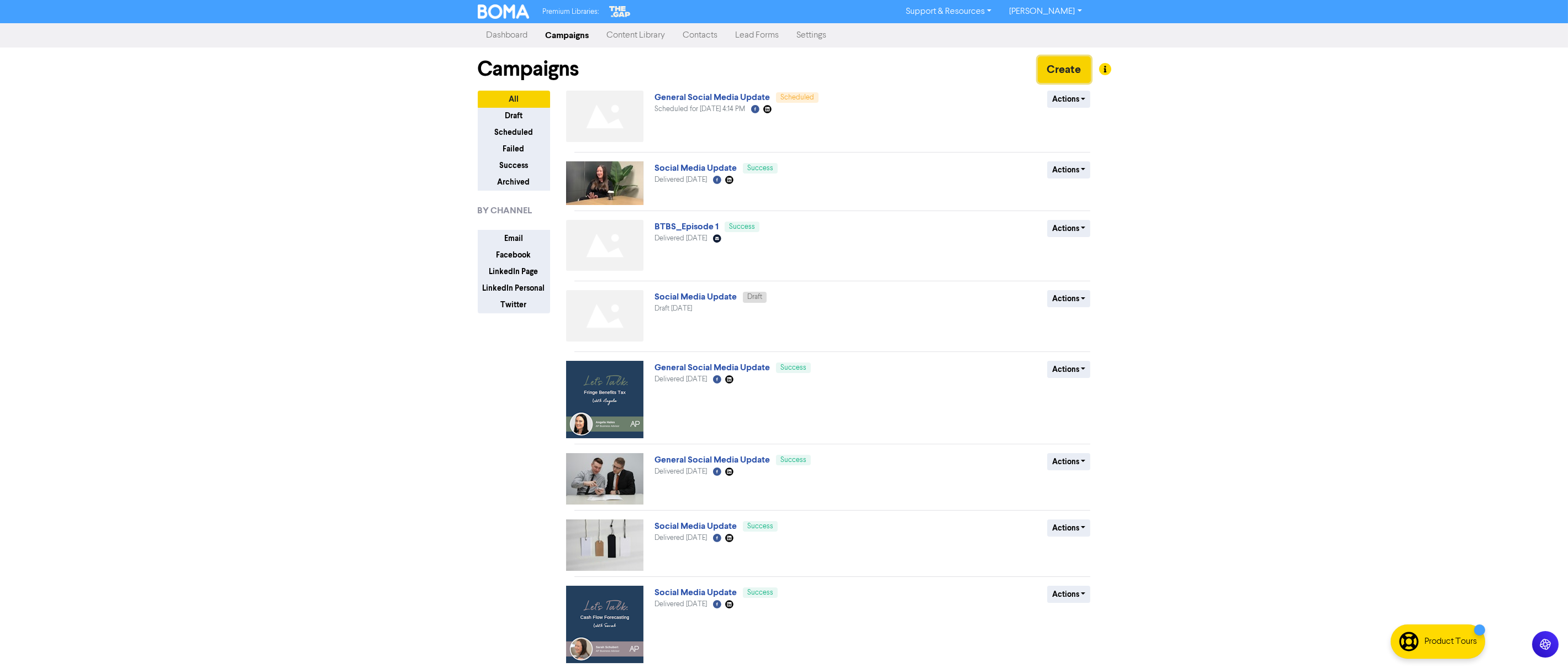
click at [1071, 75] on button "Create" at bounding box center [1064, 70] width 53 height 27
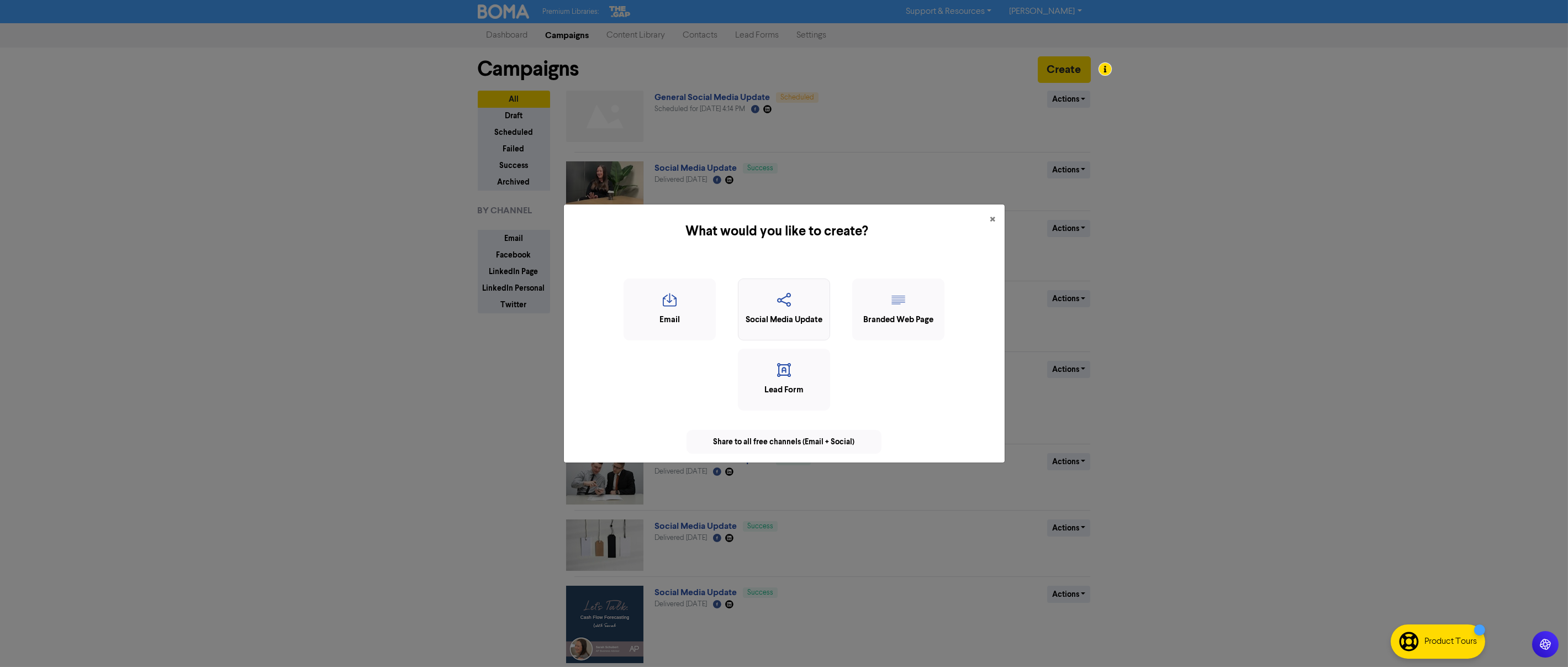
click at [774, 295] on icon "button" at bounding box center [784, 303] width 80 height 21
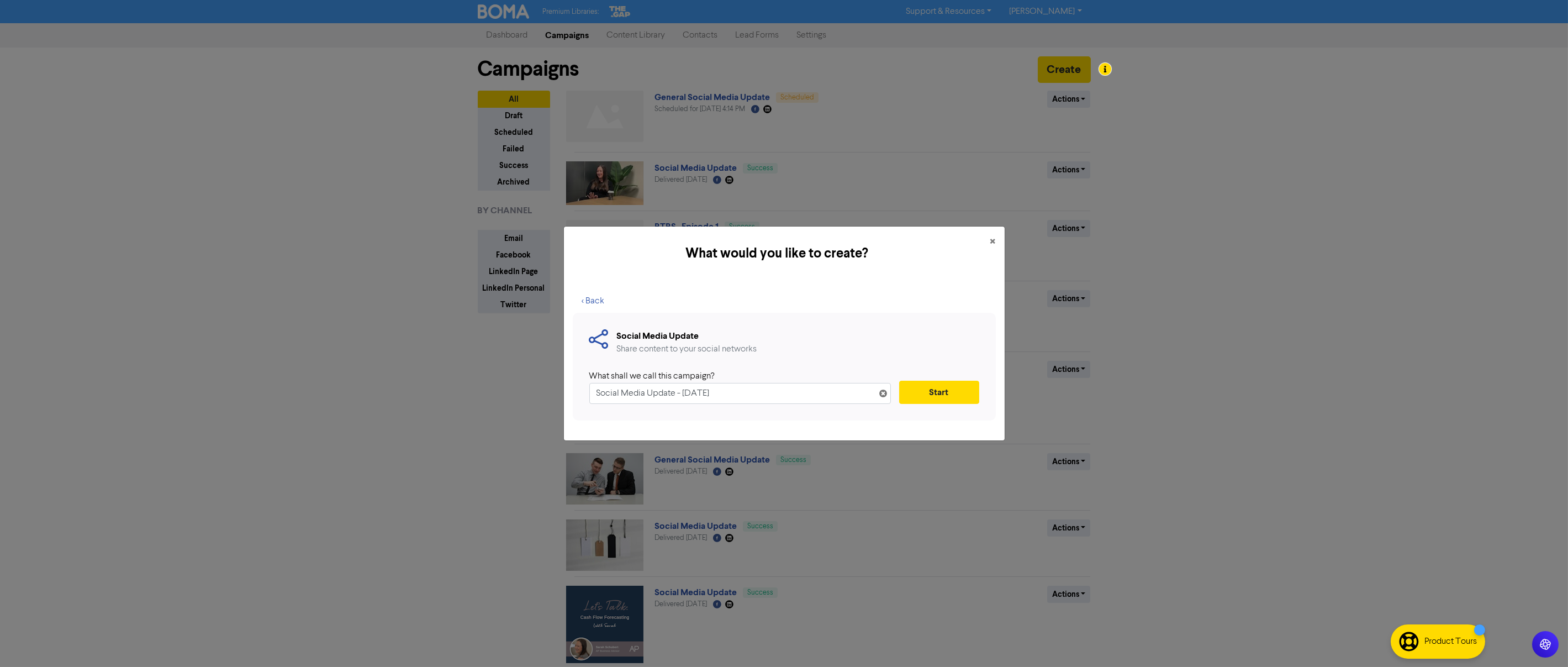
click at [590, 391] on input "Social Media Update - [DATE]" at bounding box center [739, 394] width 301 height 21
drag, startPoint x: 783, startPoint y: 392, endPoint x: 661, endPoint y: 374, distance: 123.3
click at [673, 388] on input "Social Media Update - [DATE]" at bounding box center [739, 394] width 301 height 21
type input "Social Media Update"
click at [916, 392] on button "Start" at bounding box center [939, 392] width 80 height 23
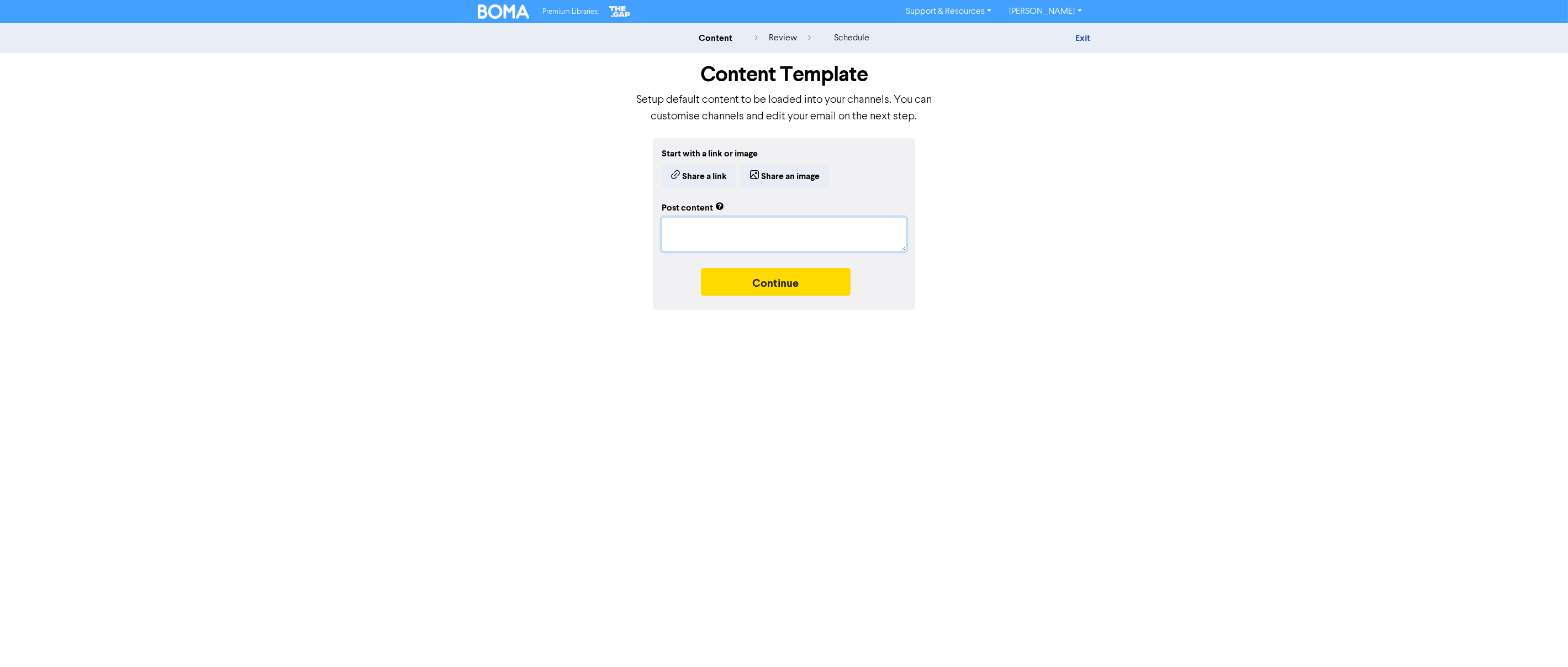
click at [680, 240] on textarea at bounding box center [783, 234] width 245 height 34
paste textarea "Quick Accounting Tip: Reconcile weekly. Set aside 15 minutes each week to recon…"
type textarea "x"
type textarea "Quick Accounting Tip: Reconcile weekly. Set aside 15 minutes each week to recon…"
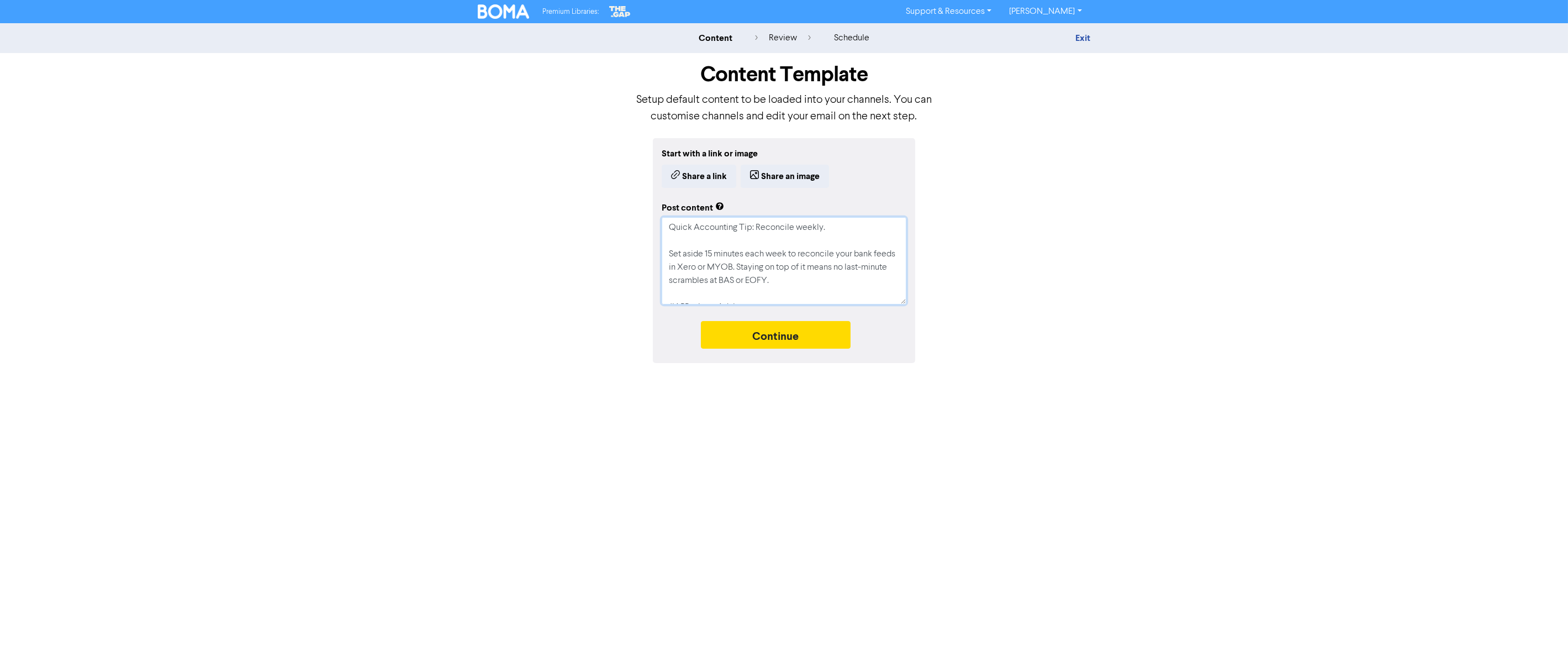
scroll to position [47, 0]
type textarea "x"
type textarea "Quick Accounting Tip: Reconcile weekly. Set aside 15 minutes each week to recon…"
click at [669, 293] on textarea "Quick Accounting Tip: Reconcile weekly. Set aside 15 minutes each week to recon…" at bounding box center [783, 261] width 245 height 88
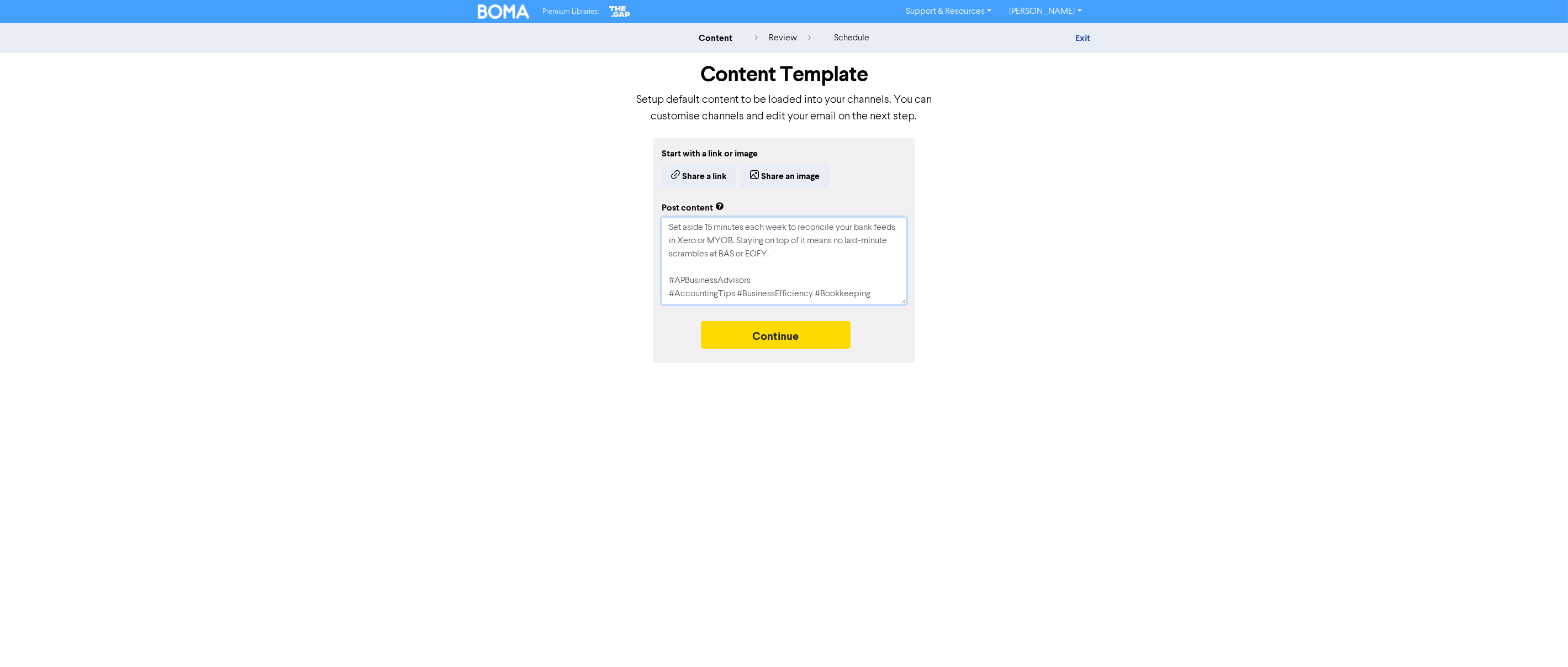
type textarea "x"
type textarea "Quick Accounting Tip: Reconcile weekly. Set aside 15 minutes each week to recon…"
type textarea "x"
type textarea "Quick Accounting Tip: Reconcile weekly. Set aside 15 minutes each week to recon…"
click at [763, 300] on textarea "Quick Accounting Tip: Reconcile weekly. Set aside 15 minutes each week to recon…" at bounding box center [783, 261] width 245 height 88
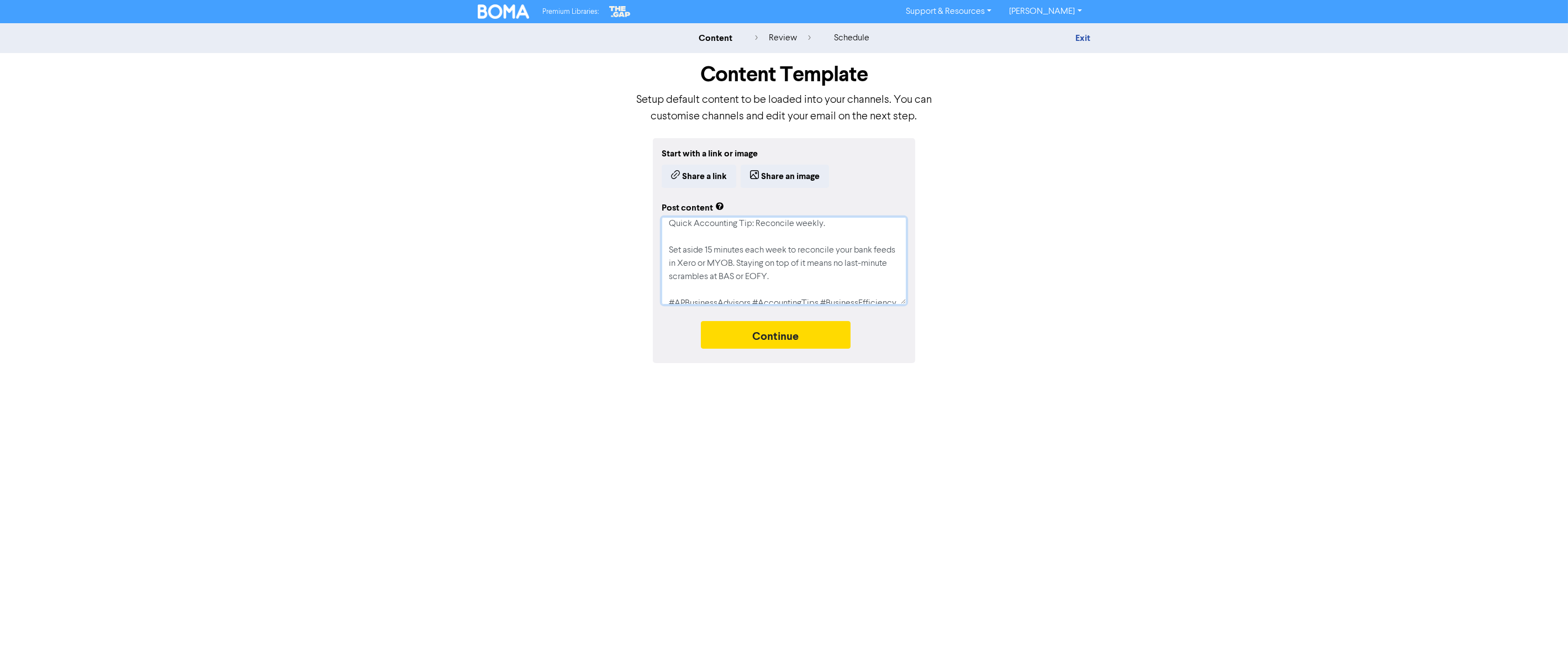
scroll to position [0, 0]
click at [665, 231] on textarea "Quick Accounting Tip: Reconcile weekly. Set aside 15 minutes each week to recon…" at bounding box center [783, 261] width 245 height 88
click at [667, 238] on textarea "Quick Accounting Tip: Reconcile weekly. Set aside 15 minutes each week to recon…" at bounding box center [783, 261] width 245 height 88
type textarea "x"
click at [765, 232] on textarea "Quick Accounting Tip: Reconcile weekly. Set aside 15 minutes each week to recon…" at bounding box center [783, 261] width 245 height 88
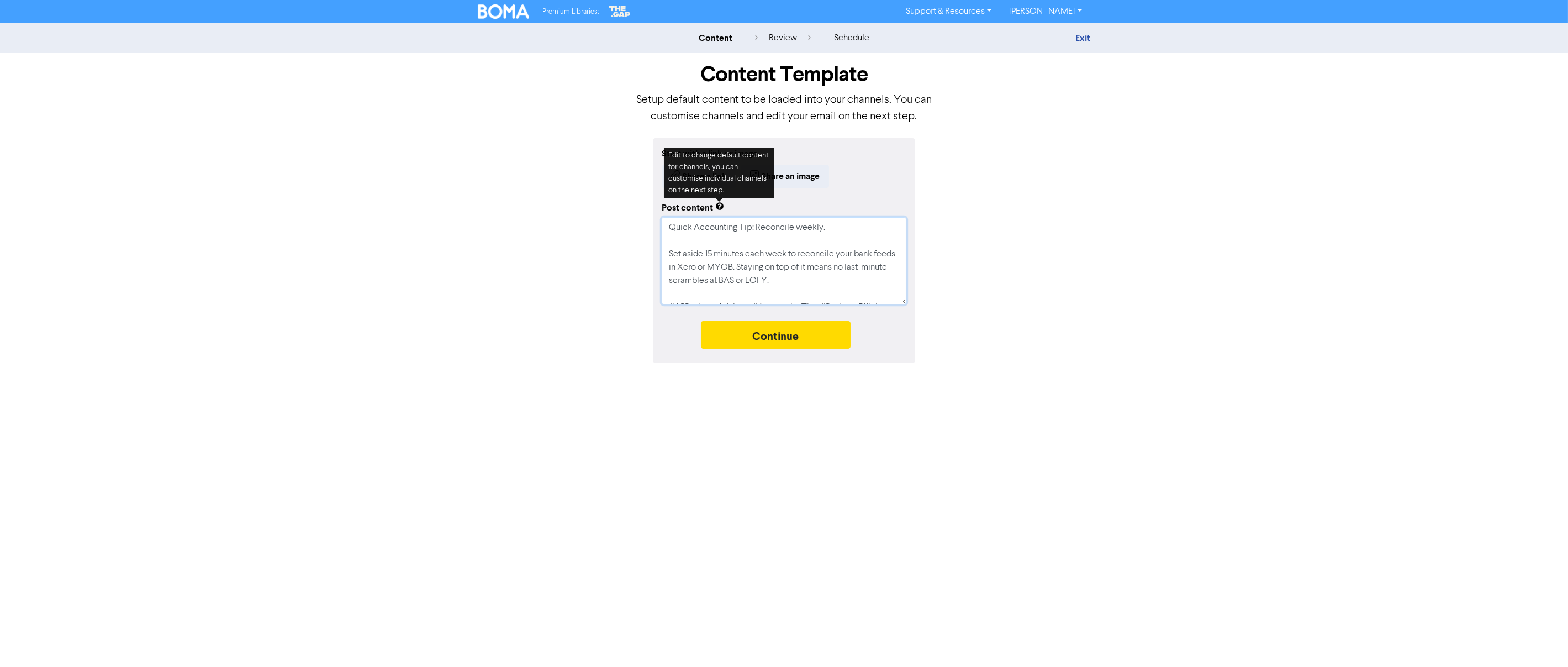
type textarea "Quick Accounting Tip: Reconcile weekly. Set aside 15 minutes each week to recon…"
click at [874, 182] on div "Share a link Share an image" at bounding box center [783, 176] width 245 height 23
click at [797, 283] on textarea "Quick Accounting Tip: Reconcile weekly. Set aside 15 minutes each week to recon…" at bounding box center [783, 261] width 245 height 88
click at [801, 178] on button "Share an image" at bounding box center [784, 176] width 89 height 23
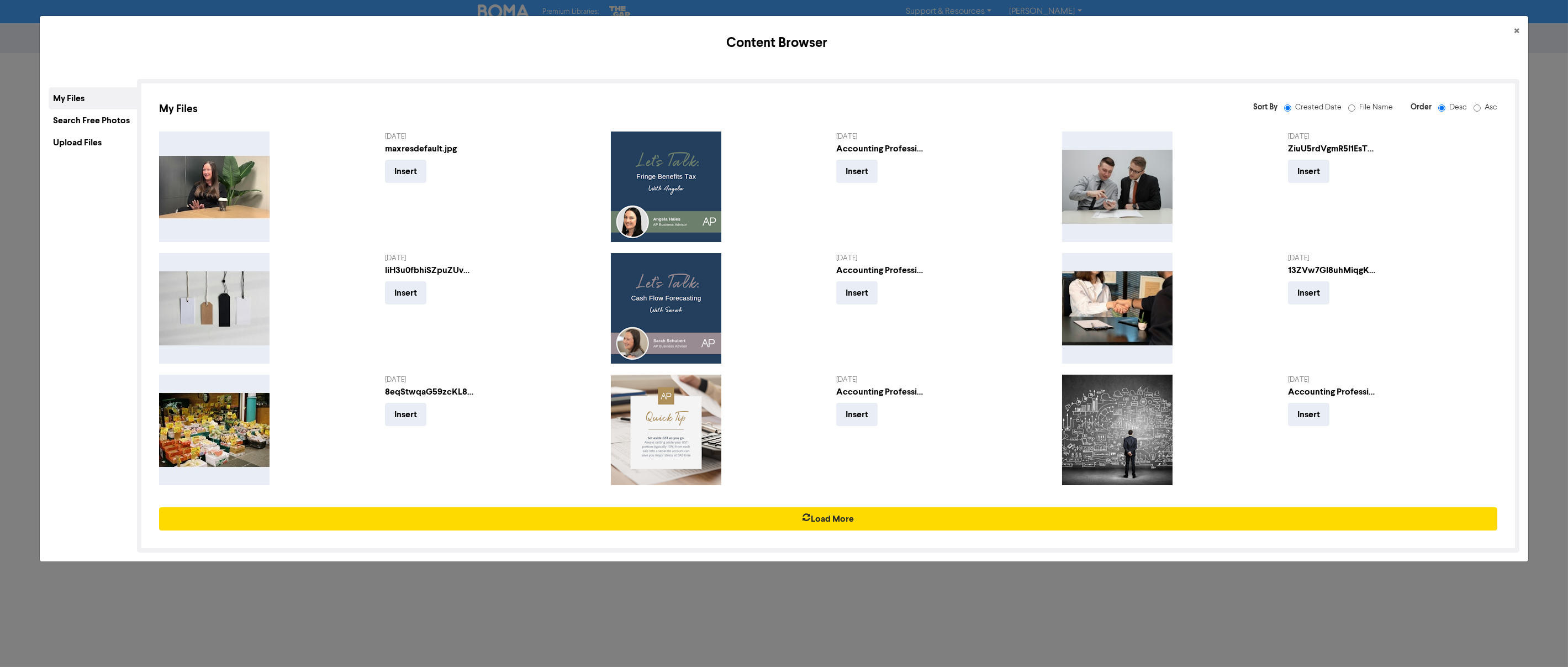
click at [69, 141] on div "Upload Files" at bounding box center [92, 142] width 89 height 22
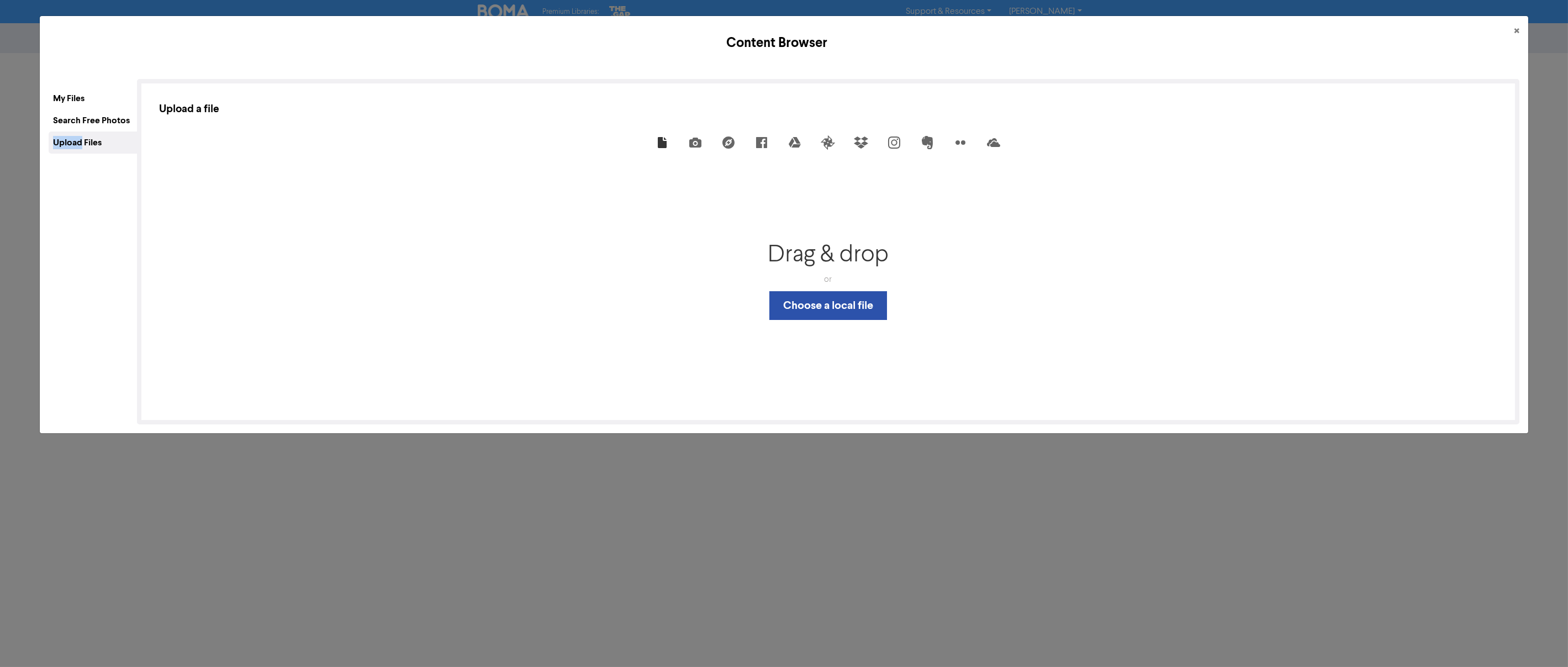
click at [69, 141] on div "Upload Files" at bounding box center [92, 142] width 89 height 22
click at [873, 306] on button "Choose a local file" at bounding box center [827, 305] width 117 height 29
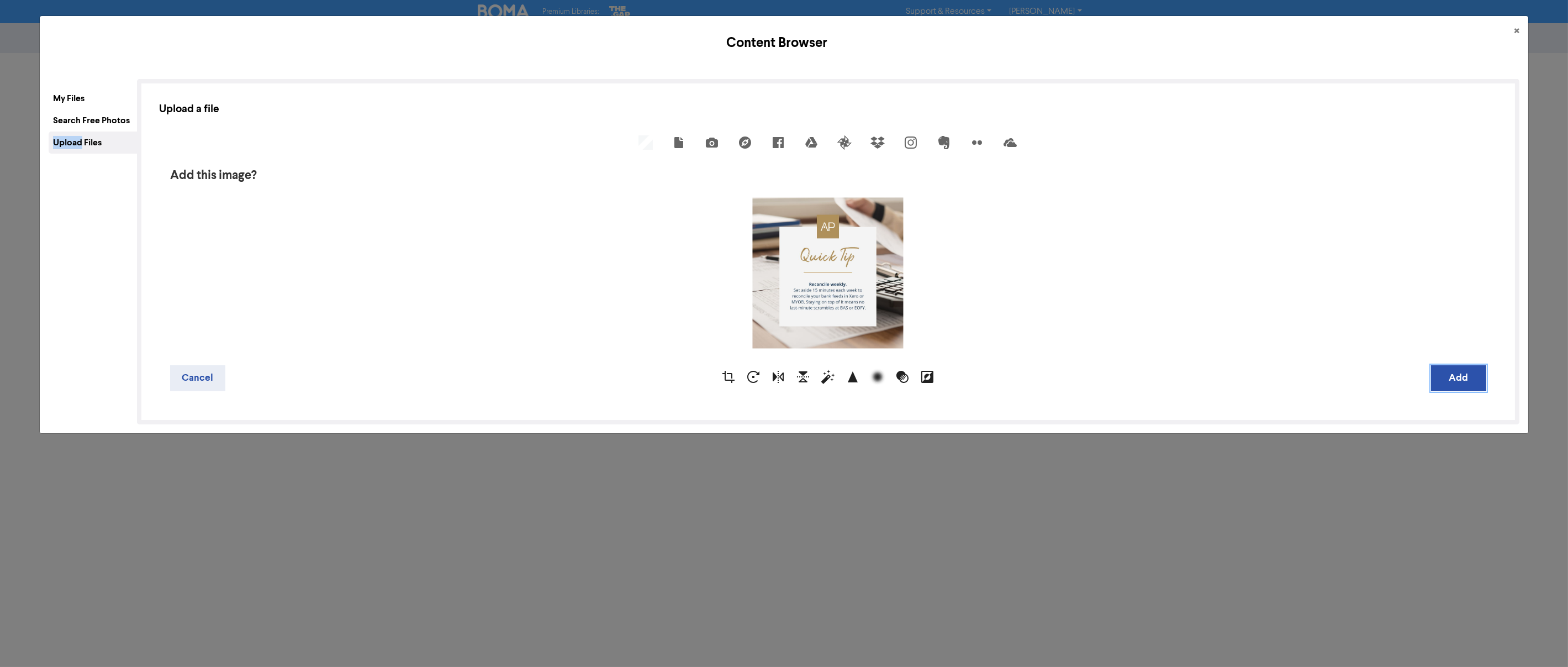
click at [1467, 377] on button "Add" at bounding box center [1458, 377] width 55 height 26
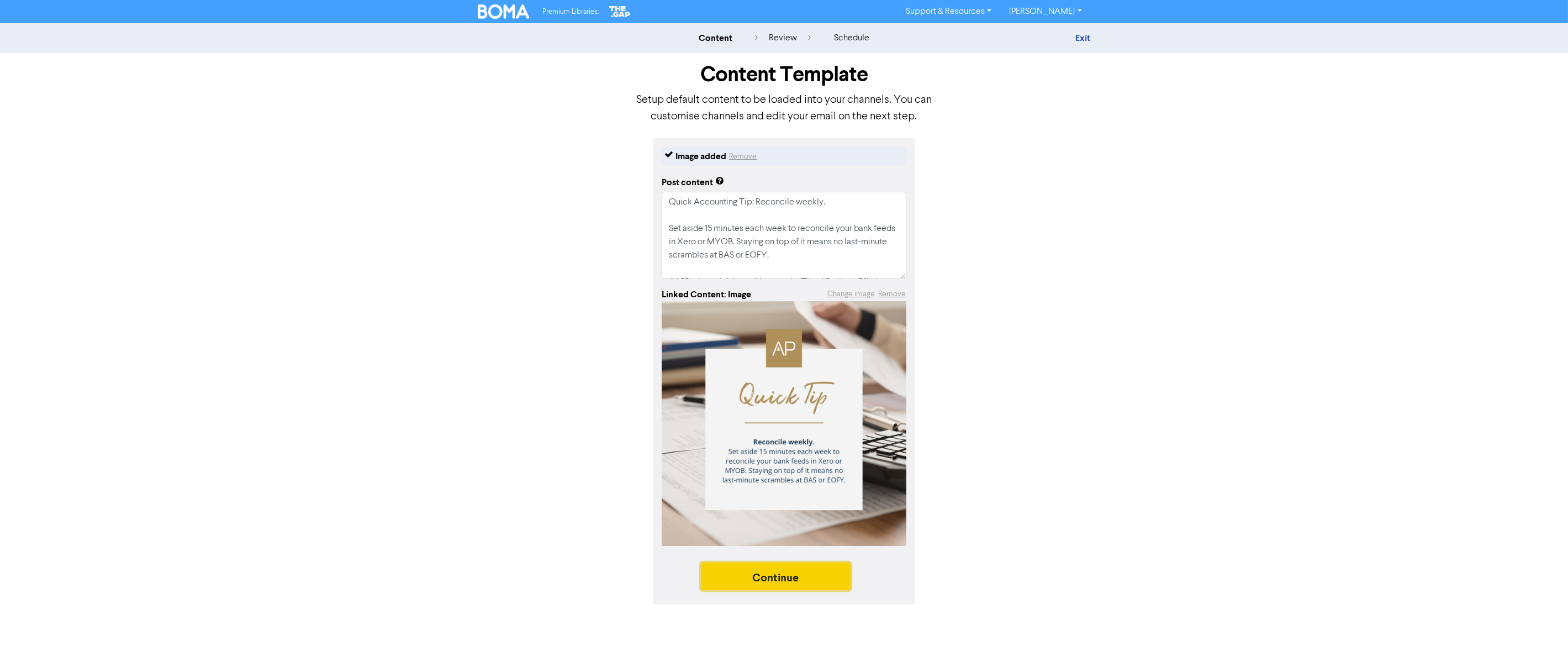
click at [743, 586] on button "Continue" at bounding box center [776, 576] width 151 height 28
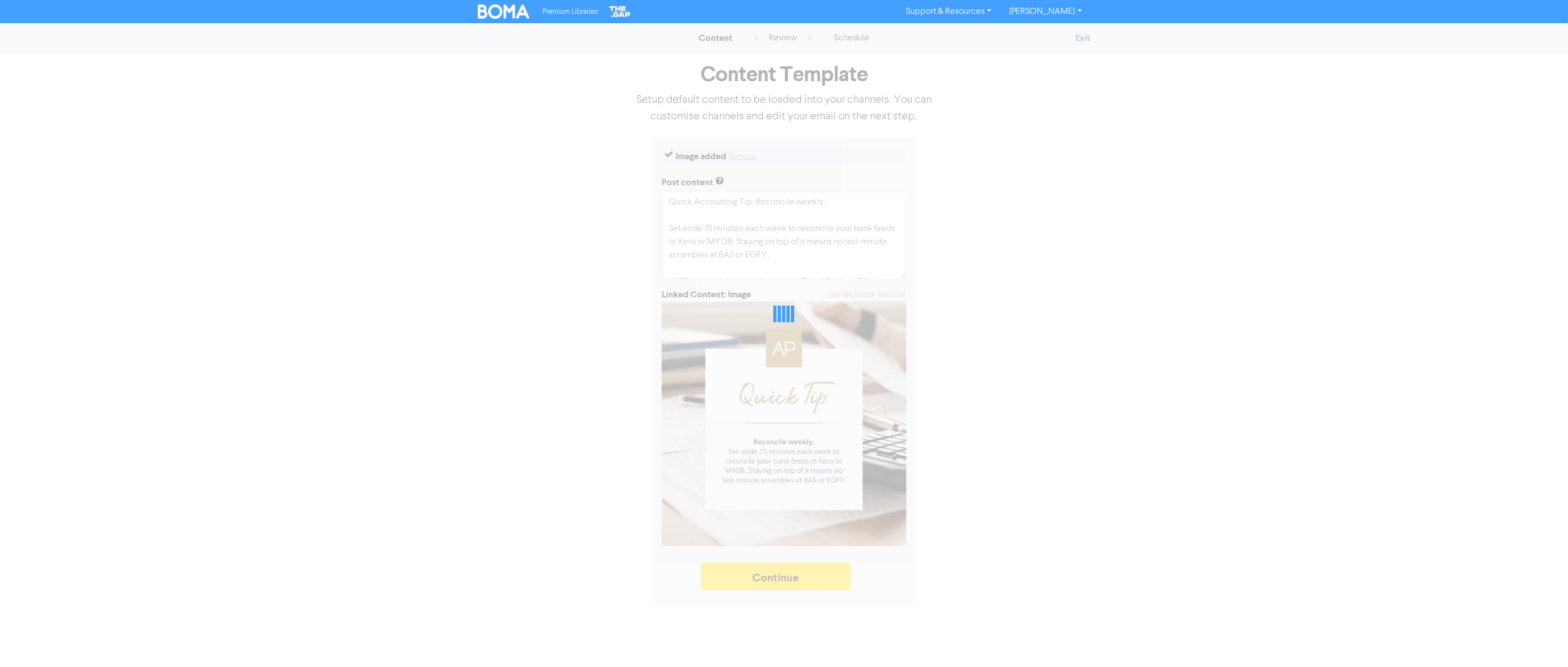
type textarea "x"
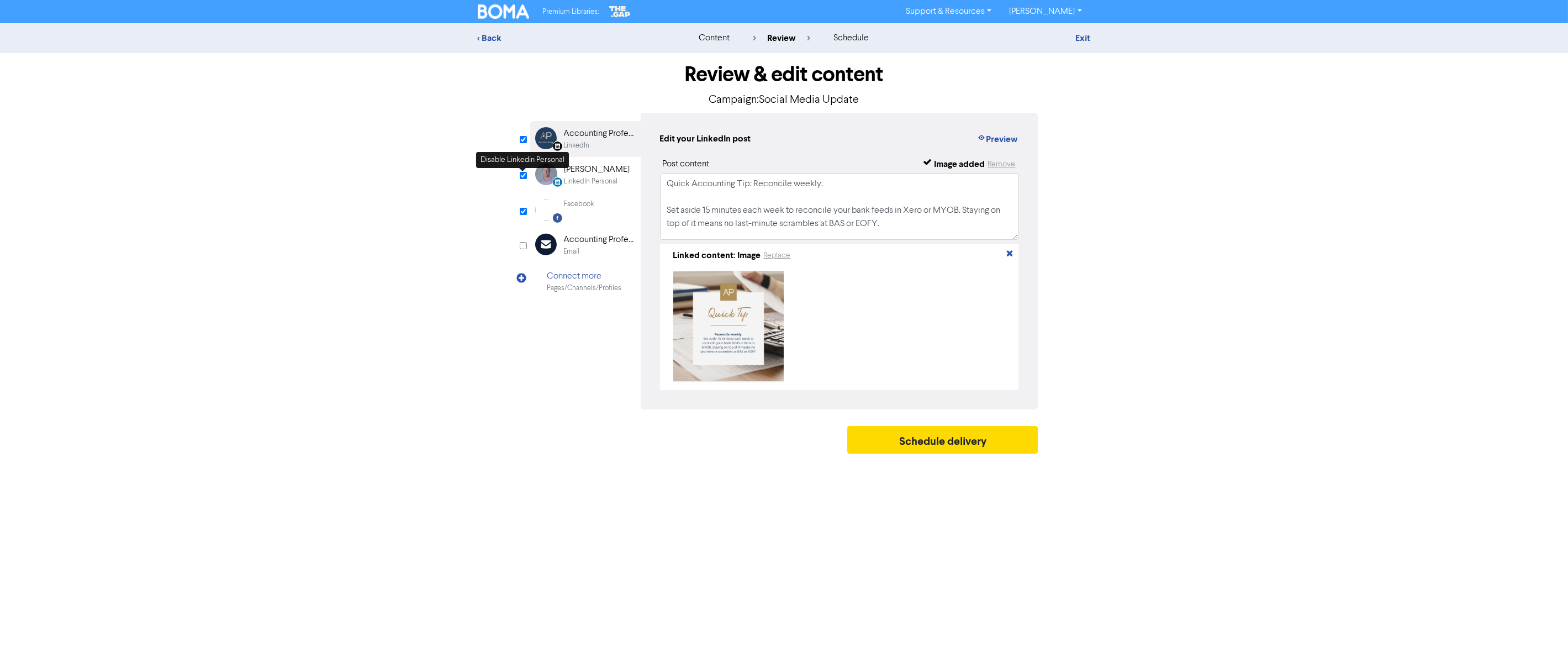
click at [519, 176] on input "checkbox" at bounding box center [523, 175] width 8 height 8
checkbox input "false"
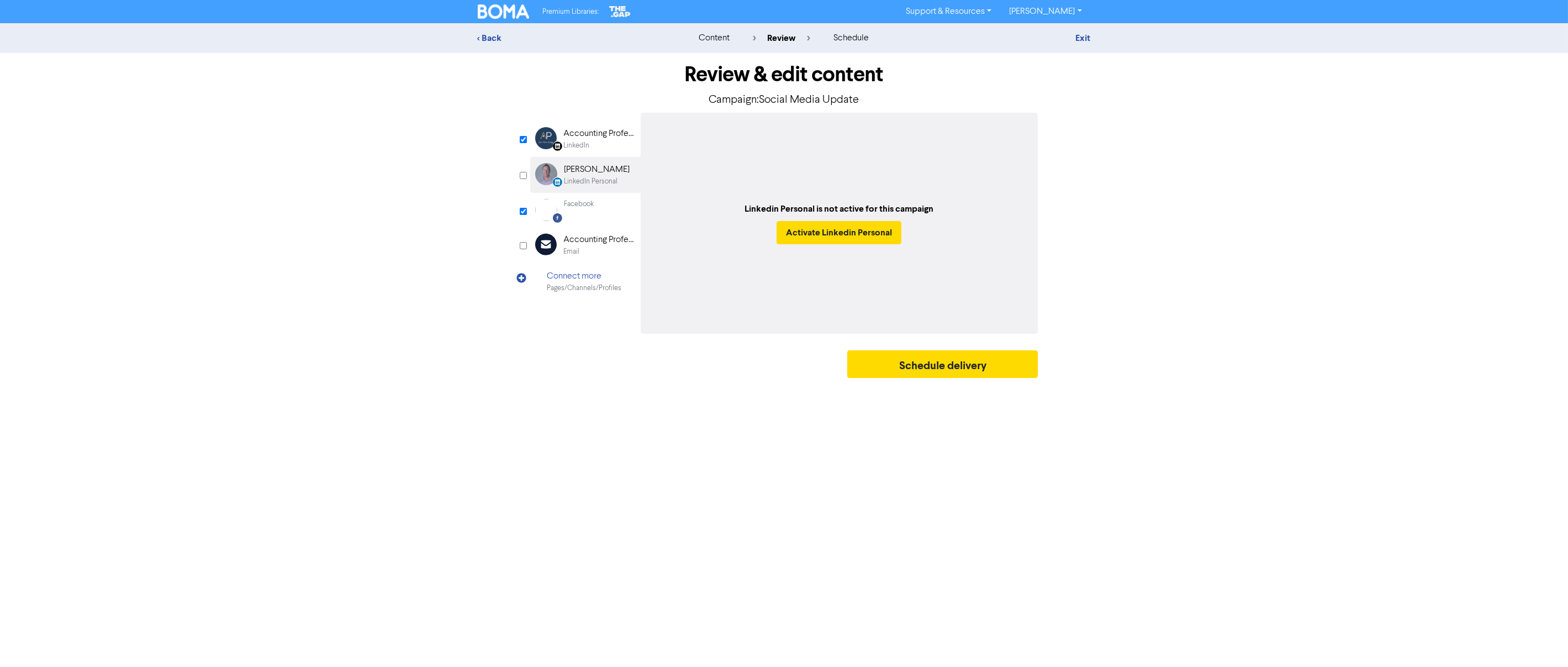
click at [569, 129] on div "Accounting Professionals" at bounding box center [599, 133] width 70 height 13
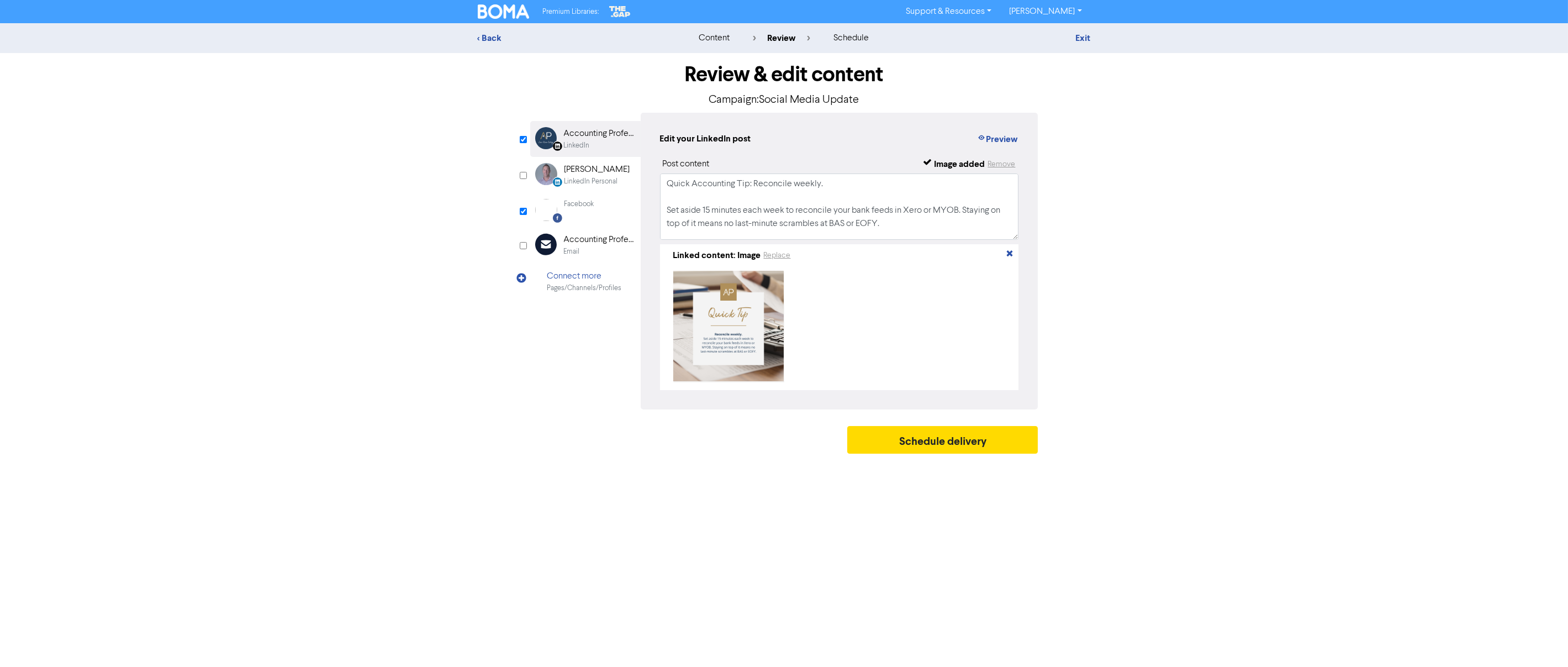
click at [592, 220] on div "Facebook" at bounding box center [578, 210] width 30 height 22
click at [950, 443] on button "Schedule delivery" at bounding box center [942, 439] width 191 height 28
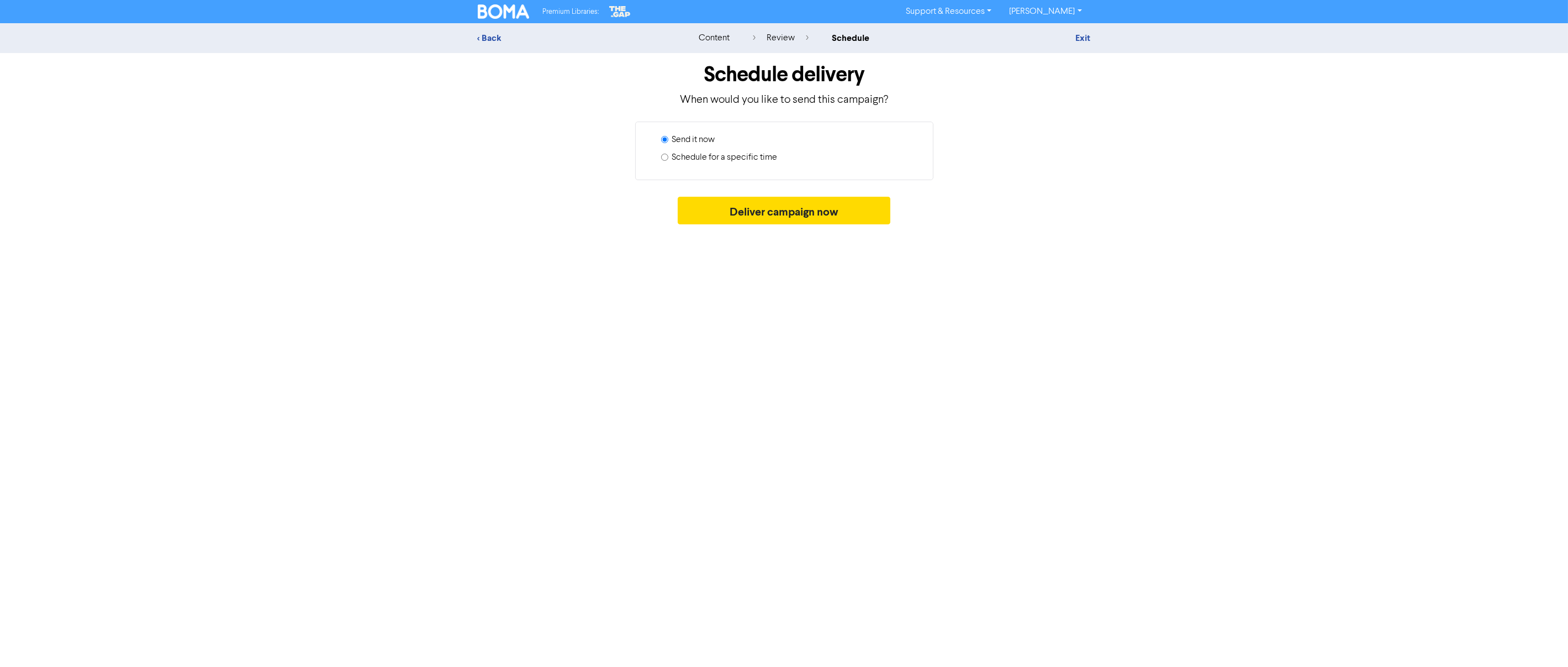
click at [680, 156] on label "Schedule for a specific time" at bounding box center [724, 157] width 106 height 13
click at [668, 156] on input "Schedule for a specific time" at bounding box center [665, 157] width 8 height 8
radio input "true"
radio input "false"
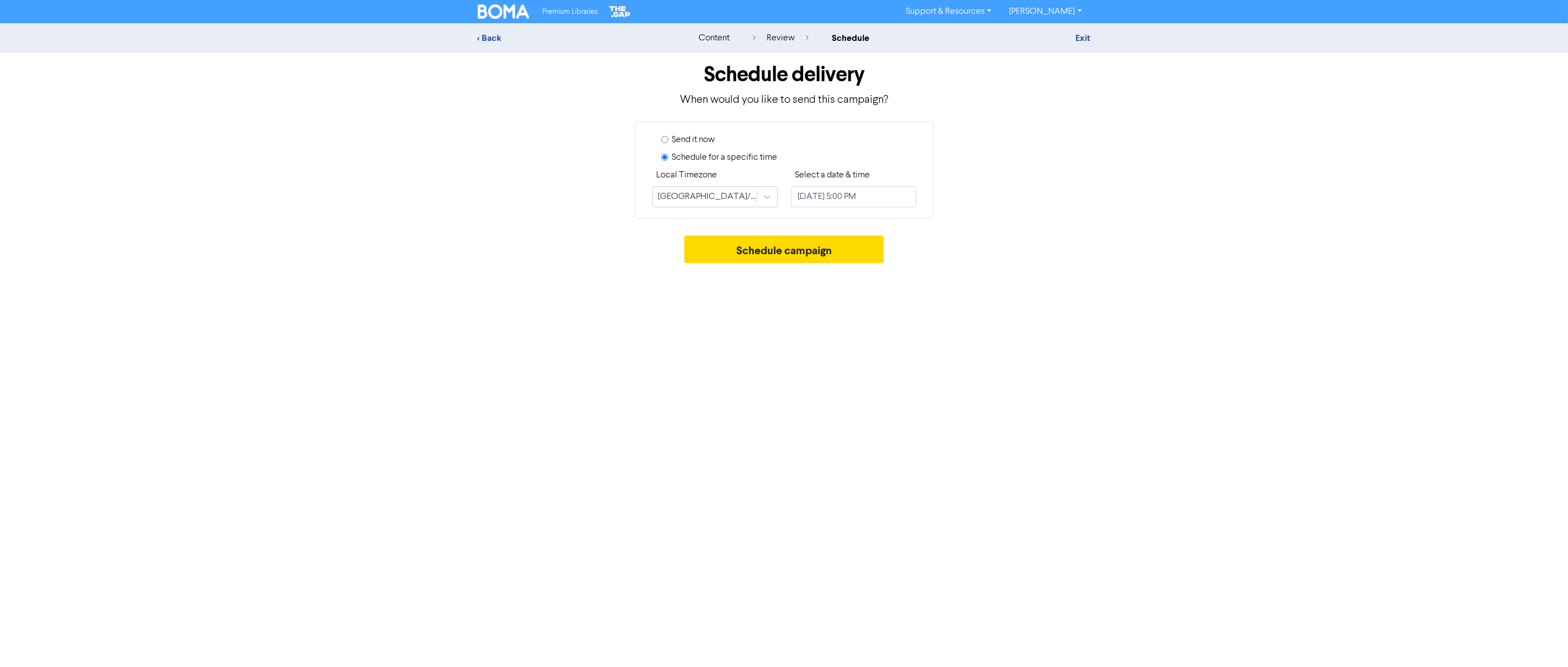
drag, startPoint x: 860, startPoint y: 210, endPoint x: 841, endPoint y: 198, distance: 22.5
click at [859, 209] on div "Send it now Schedule for a specific time Local Timezone [GEOGRAPHIC_DATA]/[GEOG…" at bounding box center [784, 171] width 298 height 97
select select "8"
click at [836, 193] on input "[DATE] 5:00 PM" at bounding box center [854, 196] width 126 height 21
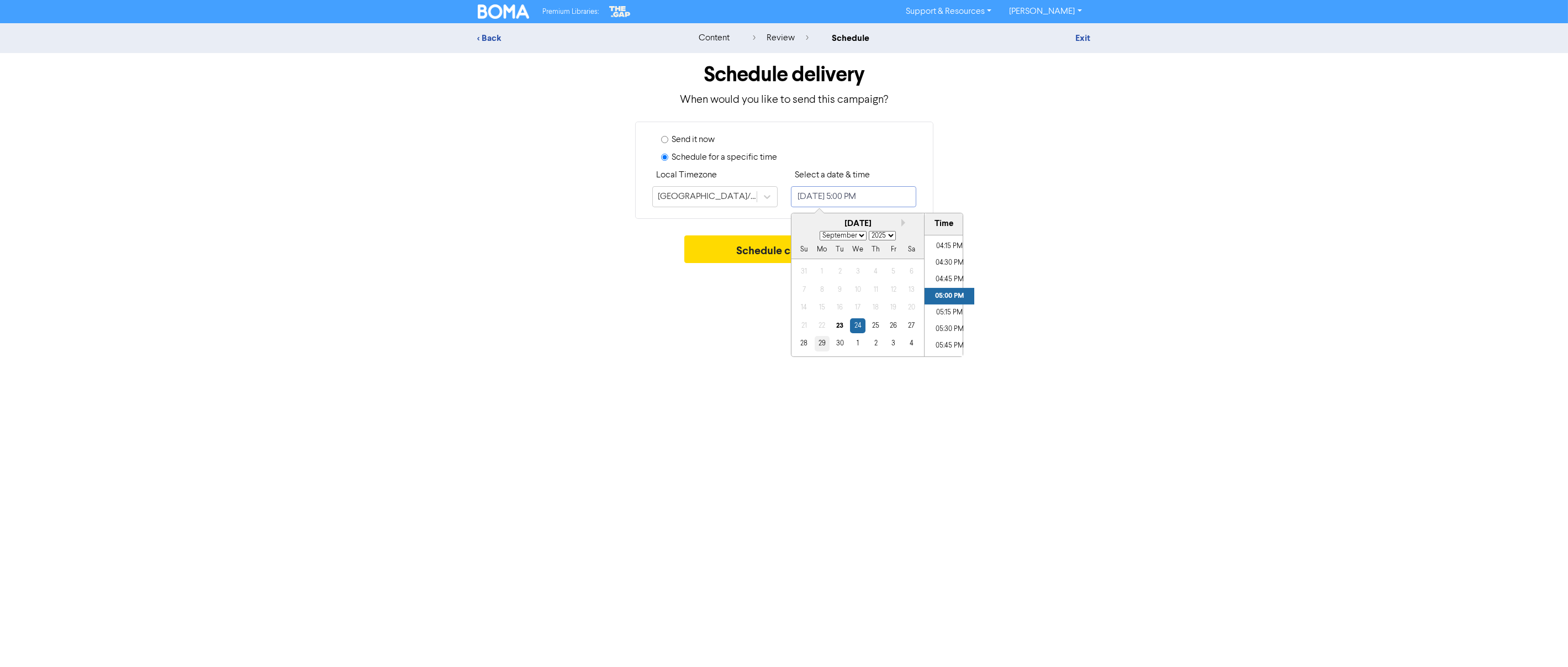
click at [823, 340] on div "29" at bounding box center [821, 343] width 15 height 15
click at [949, 339] on li "05:45 PM" at bounding box center [949, 345] width 50 height 16
type input "[DATE] 5:45 PM"
click at [1081, 331] on div "Premium Libraries: Support & Resources Video Tutorials FAQ & Guides Marketing E…" at bounding box center [784, 334] width 1568 height 667
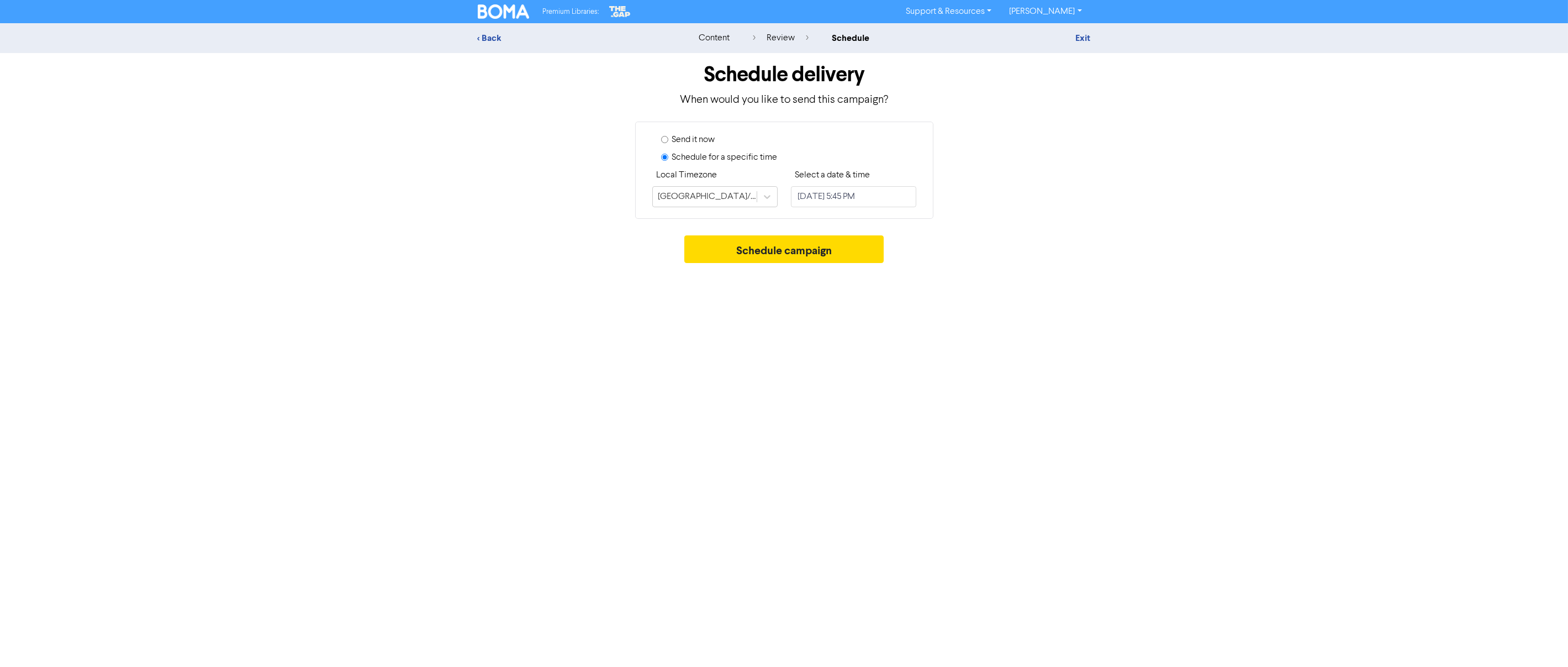
click at [764, 229] on div "Schedule delivery When would you like to send this campaign? Send it now Schedu…" at bounding box center [784, 161] width 630 height 215
click at [846, 197] on input "[DATE] 5:45 PM" at bounding box center [854, 196] width 126 height 21
select select "8"
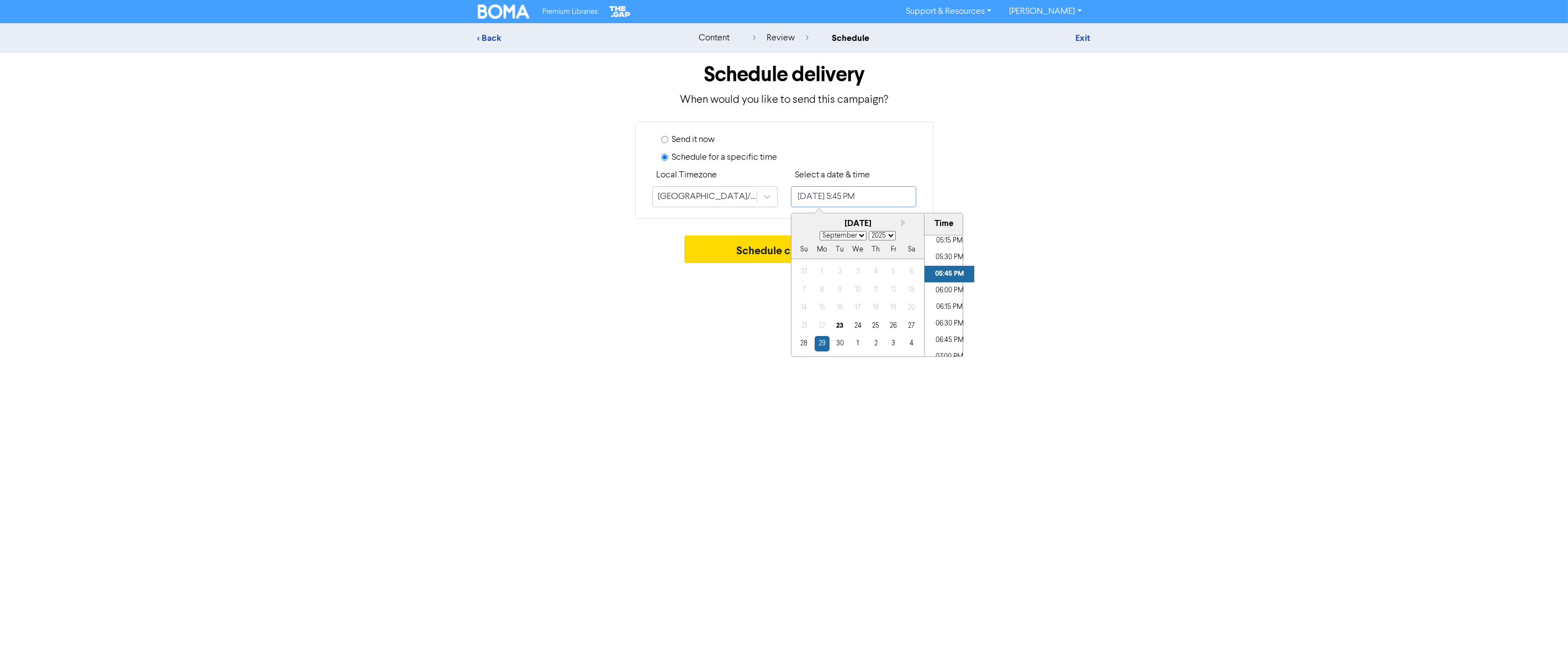
scroll to position [1128, 0]
click at [941, 334] on li "06:30 PM" at bounding box center [949, 341] width 50 height 16
type input "[DATE] 6:30 PM"
click at [1003, 329] on div "Premium Libraries: Support & Resources Video Tutorials FAQ & Guides Marketing E…" at bounding box center [784, 334] width 1568 height 667
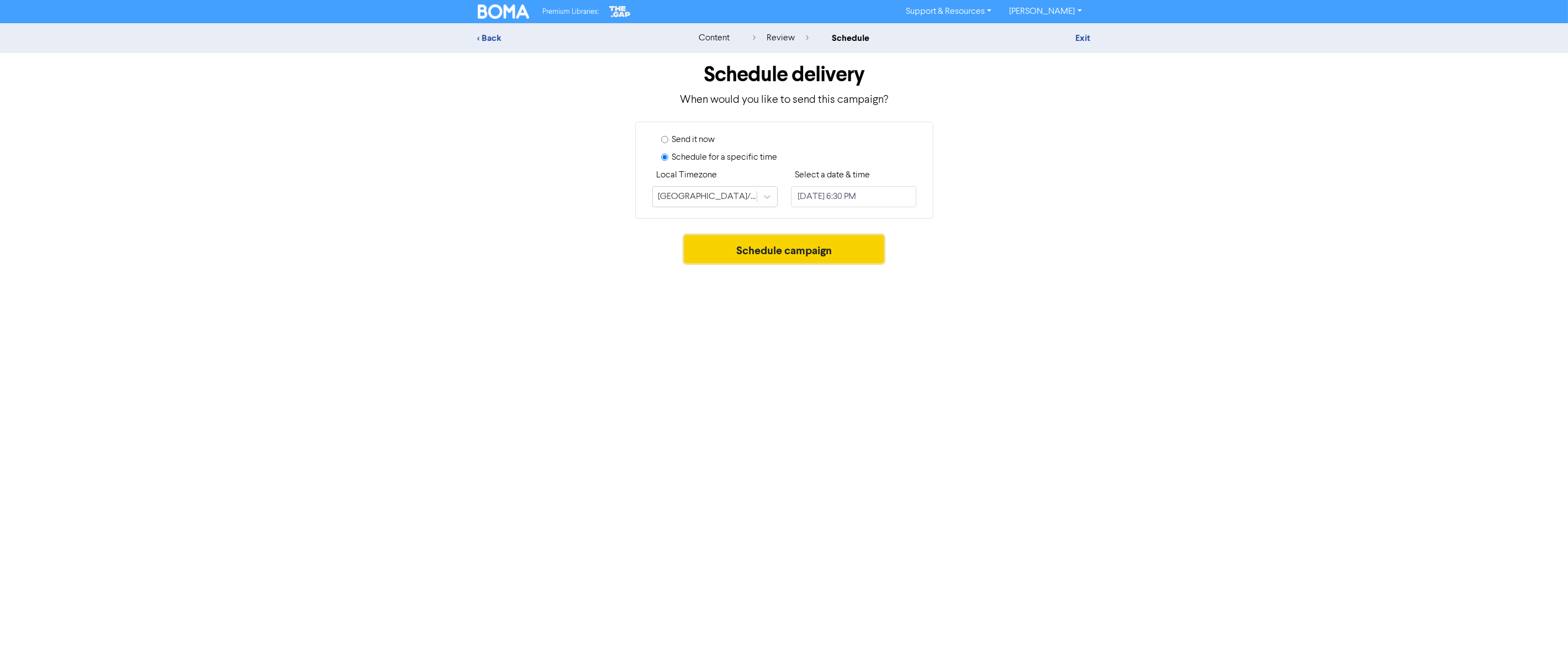
click at [834, 257] on button "Schedule campaign" at bounding box center [783, 249] width 199 height 28
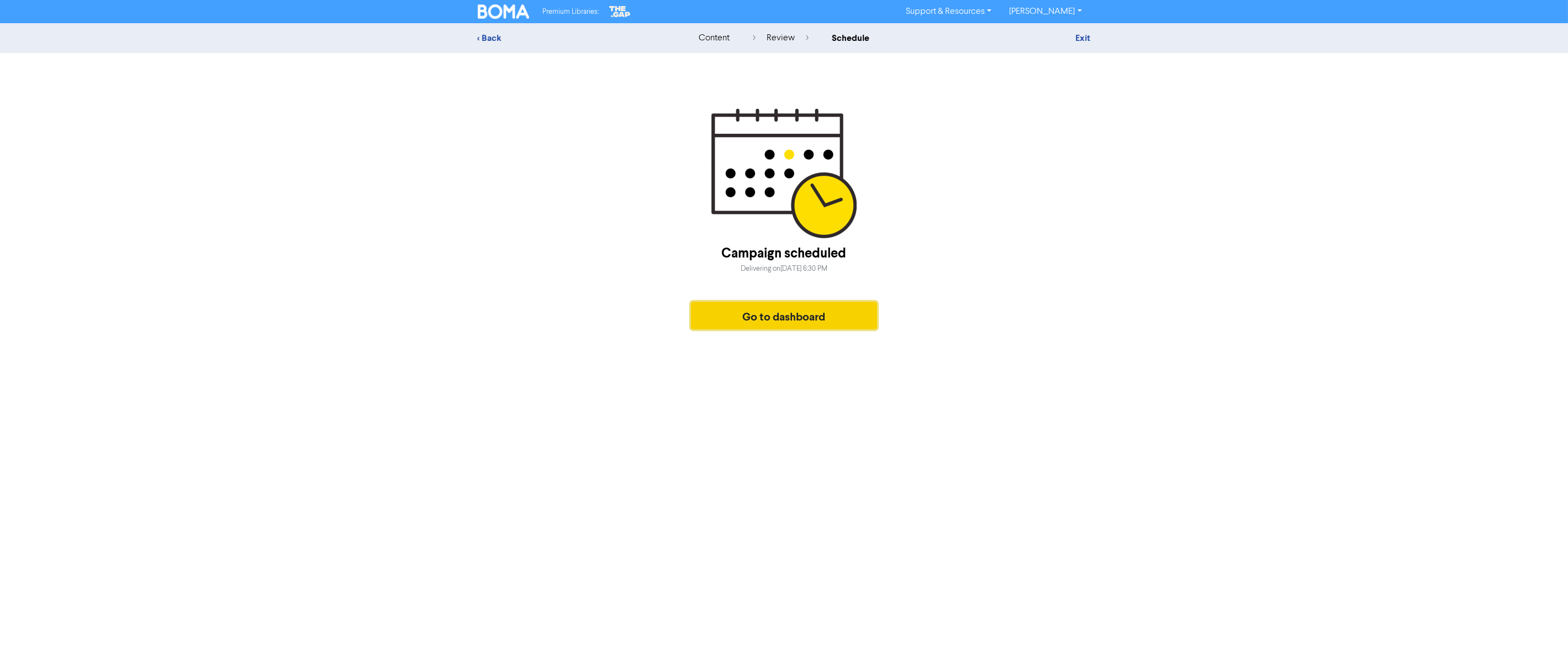
click at [771, 306] on button "Go to dashboard" at bounding box center [784, 314] width 187 height 28
